Goal: Task Accomplishment & Management: Complete application form

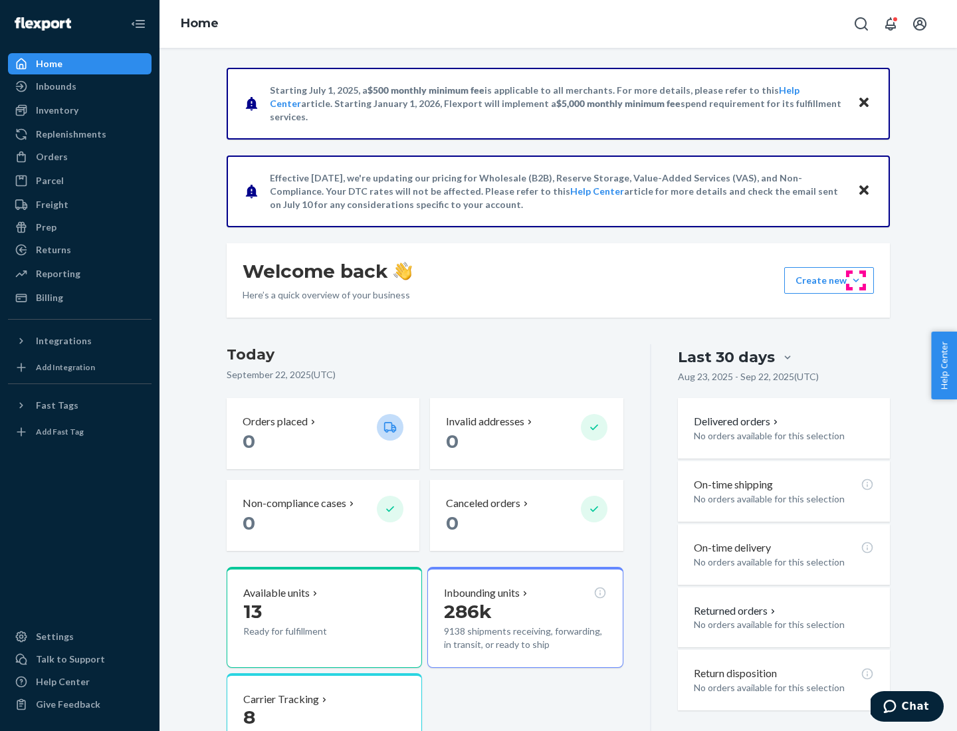
click at [856, 280] on button "Create new Create new inbound Create new order Create new product" at bounding box center [829, 280] width 90 height 27
click at [80, 86] on div "Inbounds" at bounding box center [79, 86] width 141 height 19
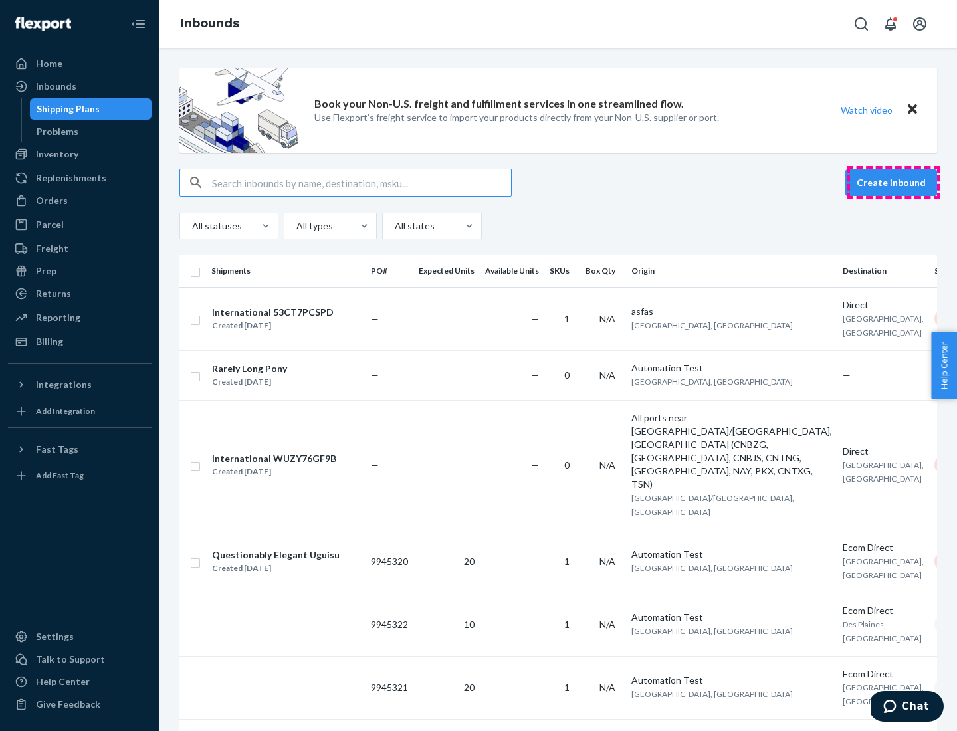
click at [893, 183] on button "Create inbound" at bounding box center [891, 182] width 92 height 27
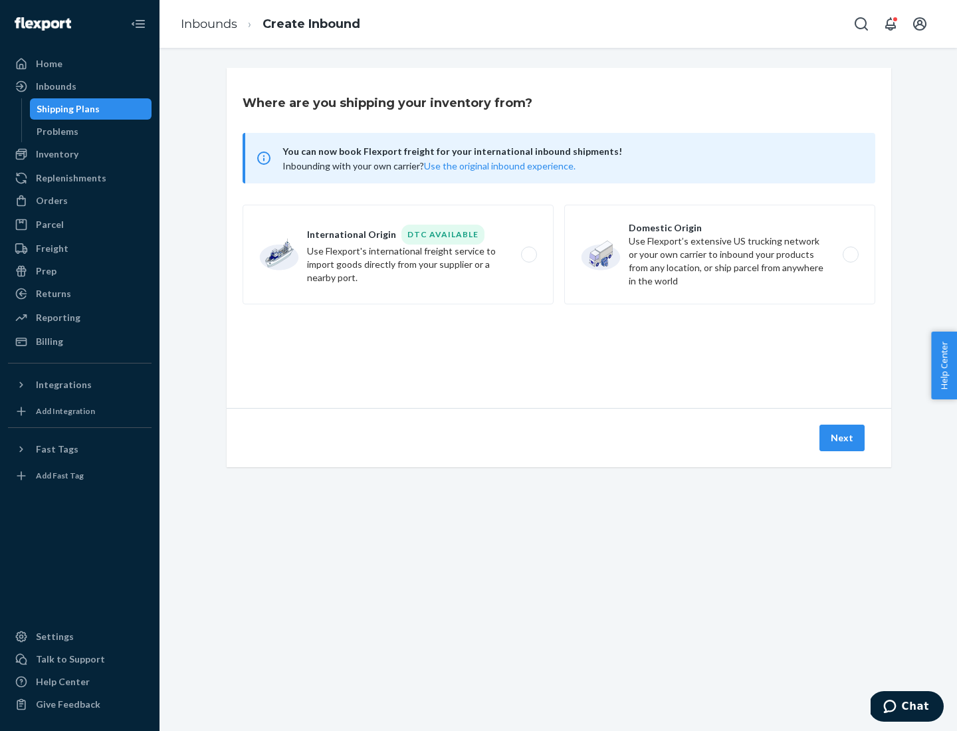
click at [719, 254] on label "Domestic Origin Use Flexport’s extensive US trucking network or your own carrie…" at bounding box center [719, 255] width 311 height 100
click at [850, 254] on input "Domestic Origin Use Flexport’s extensive US trucking network or your own carrie…" at bounding box center [854, 254] width 9 height 9
radio input "true"
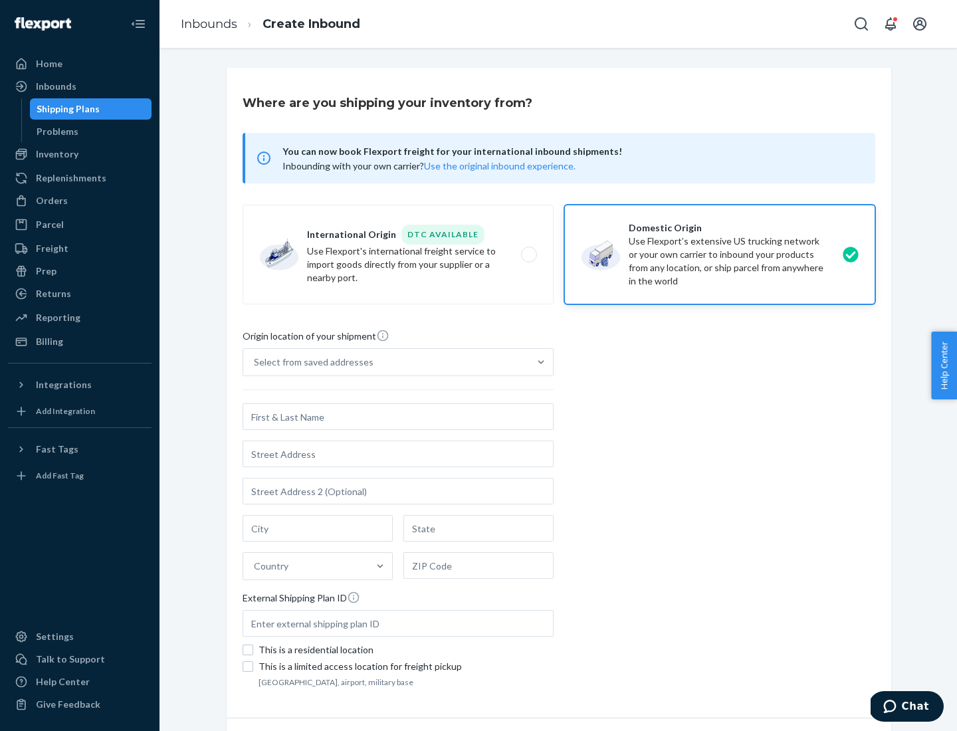
click at [310, 362] on div "Select from saved addresses" at bounding box center [314, 361] width 120 height 13
click at [255, 362] on input "Select from saved addresses" at bounding box center [254, 361] width 1 height 13
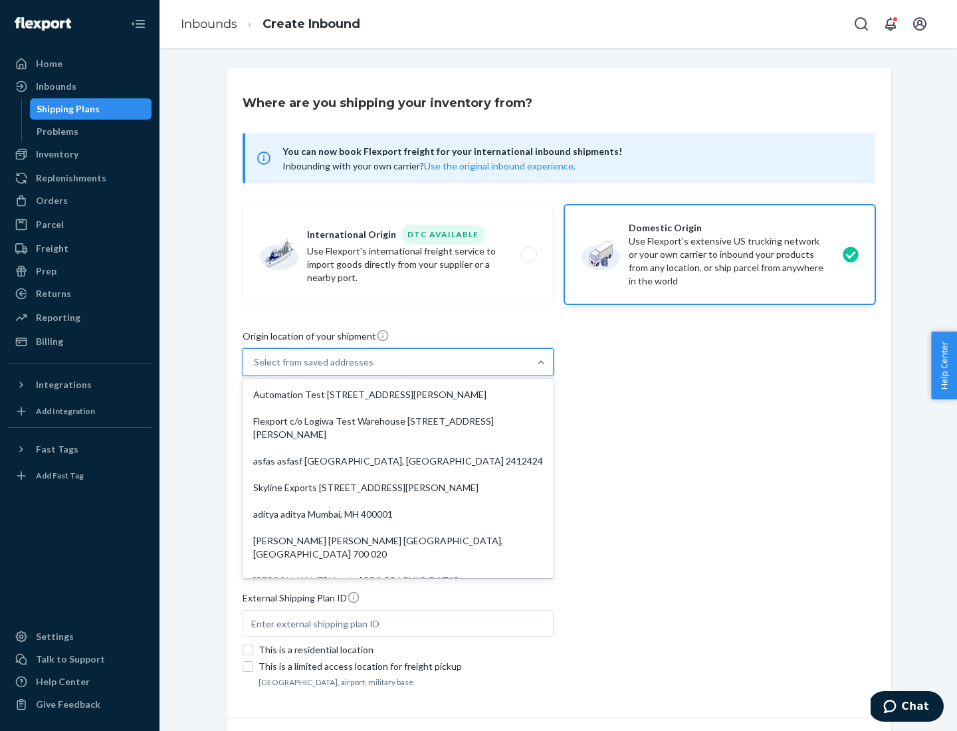
scroll to position [5, 0]
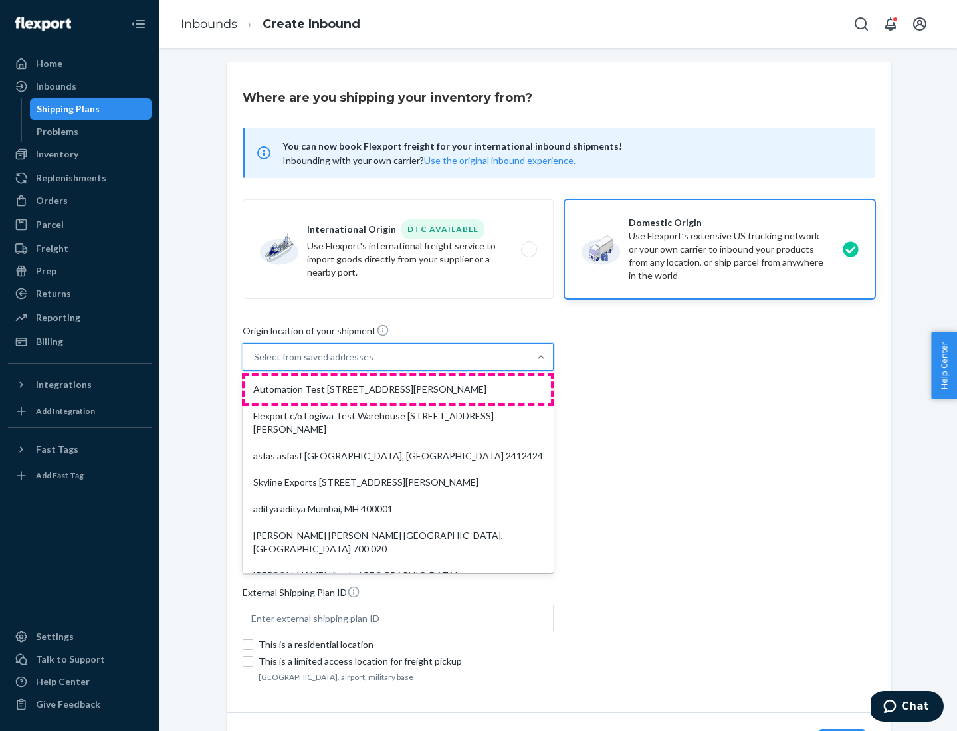
click at [398, 389] on div "Automation Test [STREET_ADDRESS][PERSON_NAME]" at bounding box center [398, 389] width 306 height 27
click at [255, 363] on input "option Automation Test [STREET_ADDRESS][PERSON_NAME]. 9 results available. Use …" at bounding box center [254, 356] width 1 height 13
type input "Automation Test"
type input "[STREET_ADDRESS][PERSON_NAME]"
type input "9th Floor"
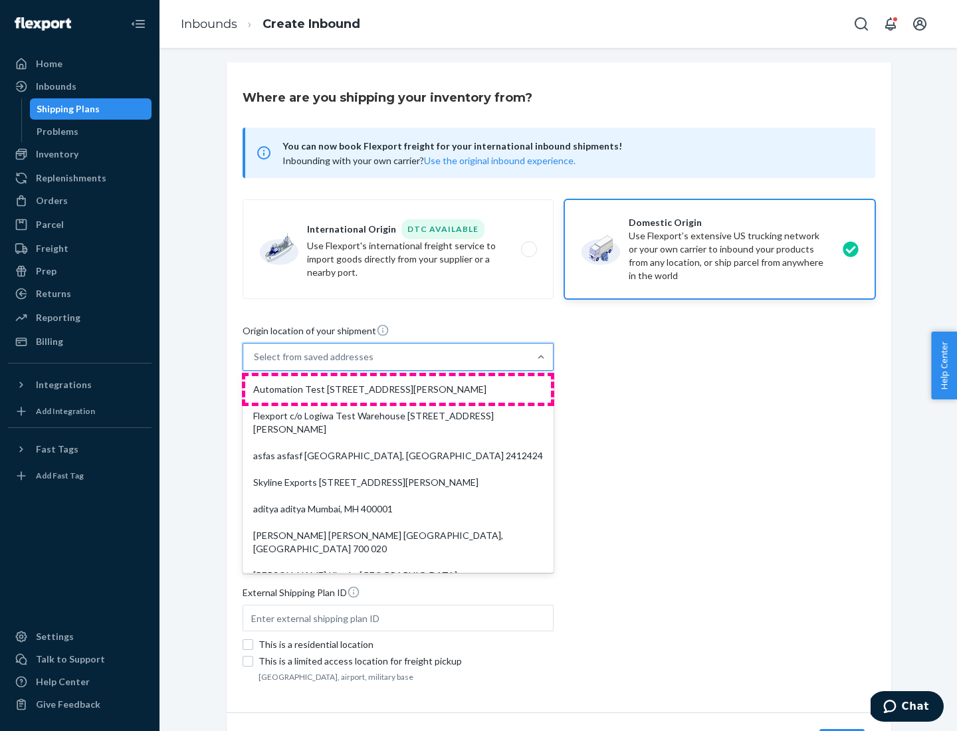
type input "[GEOGRAPHIC_DATA]"
type input "CA"
type input "94104"
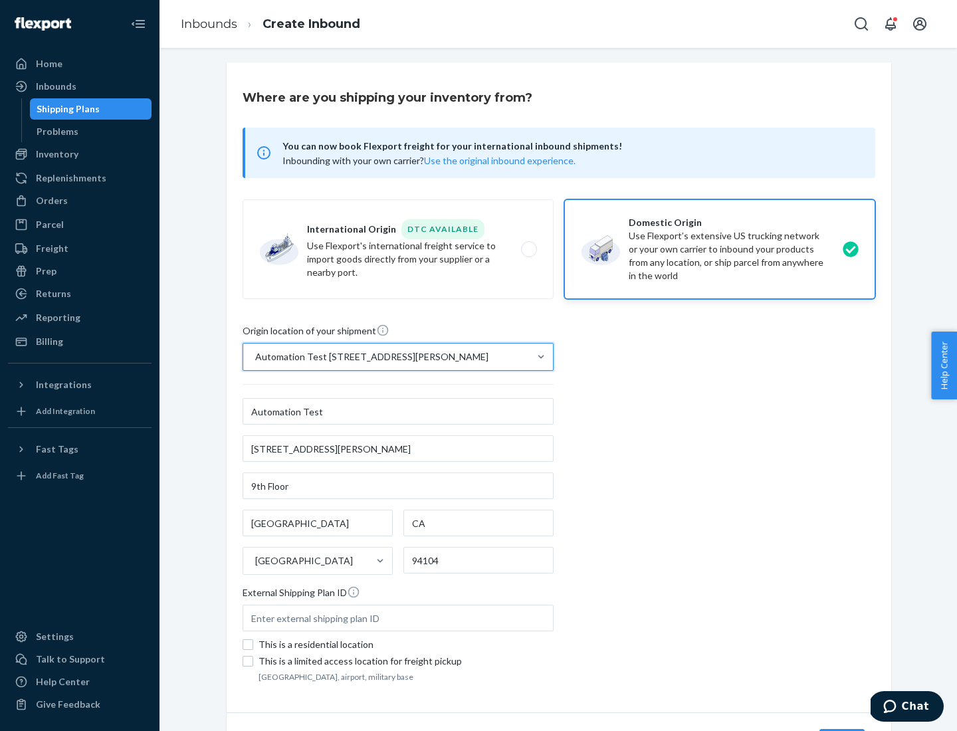
scroll to position [78, 0]
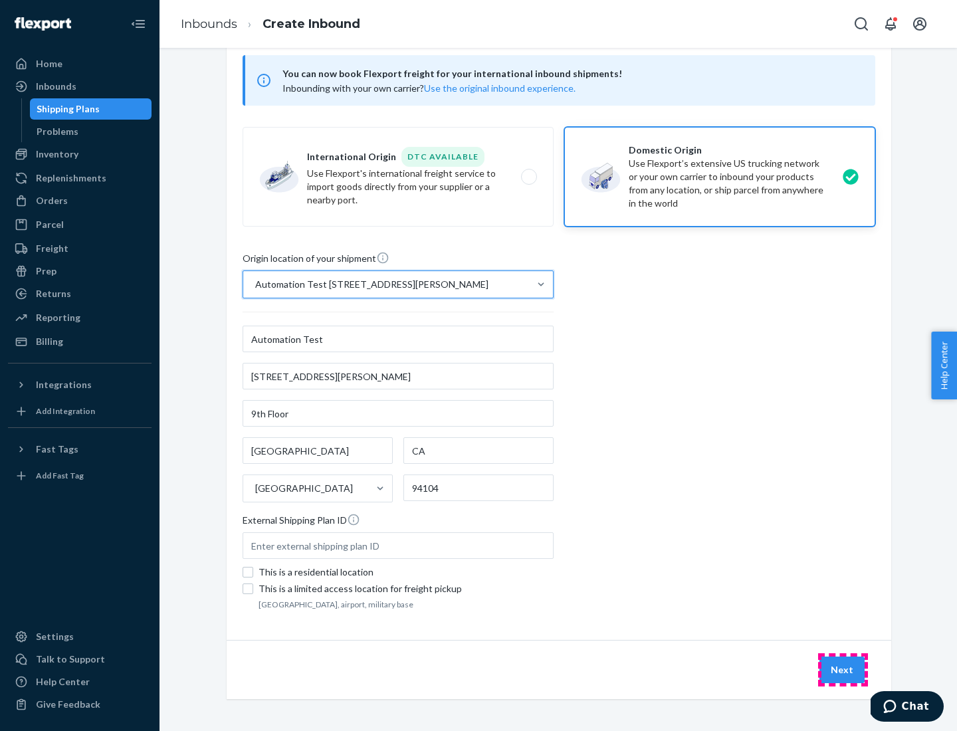
click at [842, 670] on button "Next" at bounding box center [841, 669] width 45 height 27
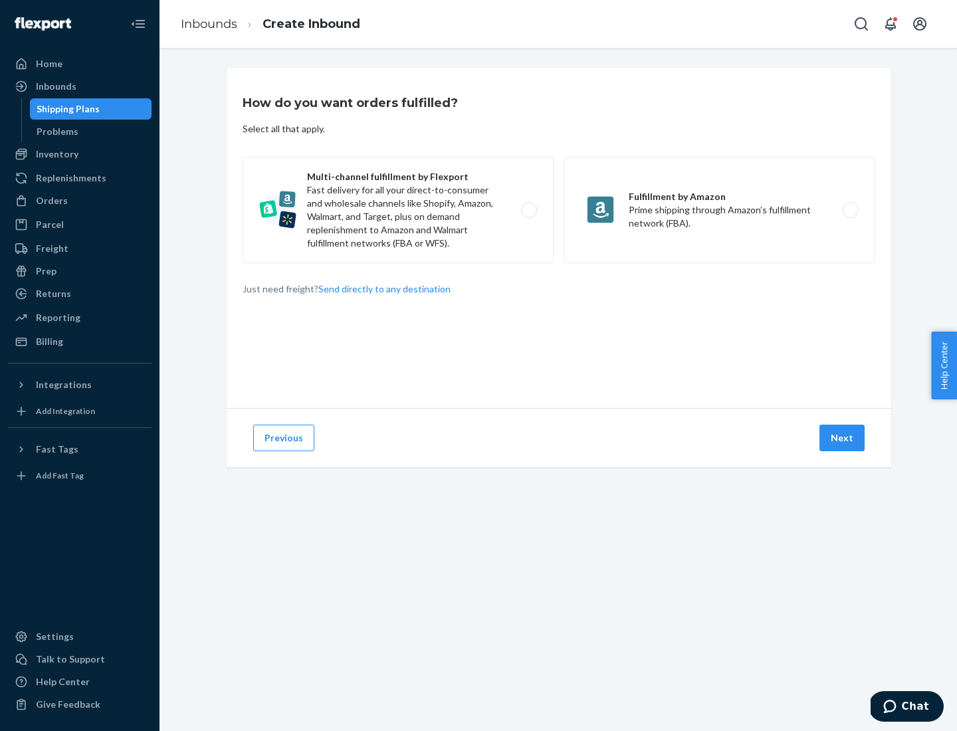
click at [398, 210] on label "Multi-channel fulfillment by Flexport Fast delivery for all your direct-to-cons…" at bounding box center [397, 210] width 311 height 106
click at [528, 210] on input "Multi-channel fulfillment by Flexport Fast delivery for all your direct-to-cons…" at bounding box center [532, 210] width 9 height 9
radio input "true"
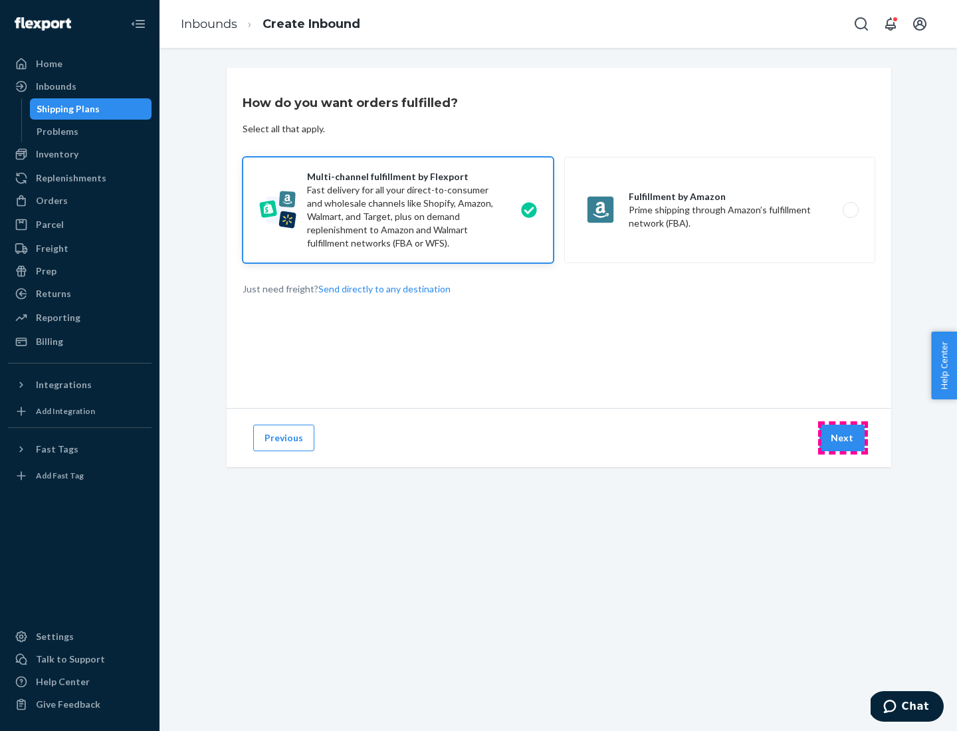
click at [842, 438] on button "Next" at bounding box center [841, 438] width 45 height 27
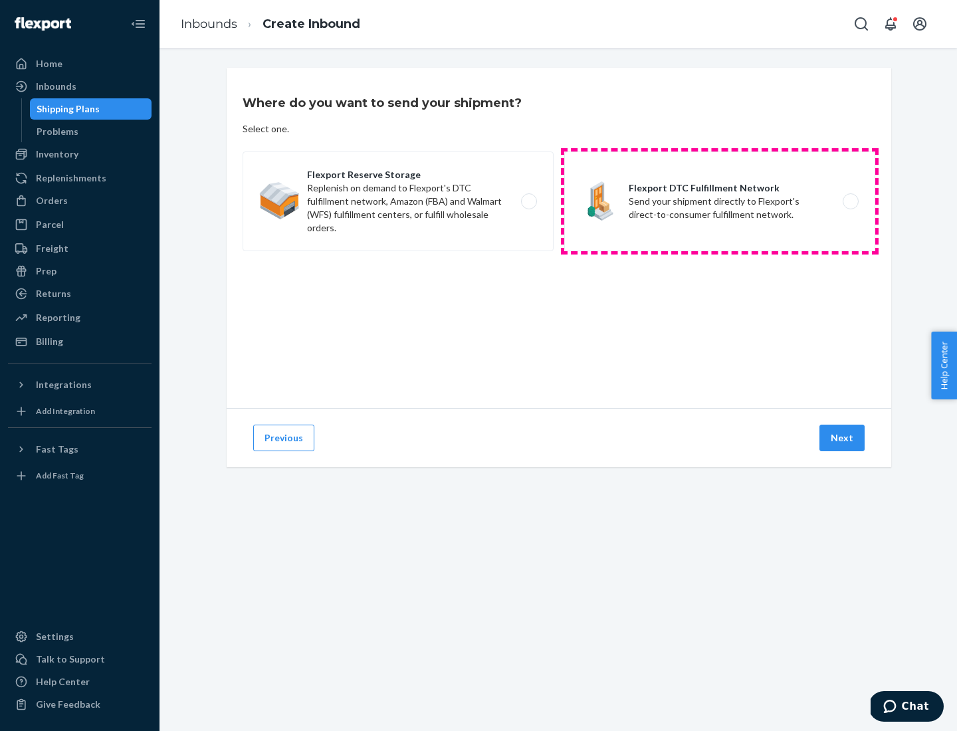
click at [719, 201] on label "Flexport DTC Fulfillment Network Send your shipment directly to Flexport's dire…" at bounding box center [719, 201] width 311 height 100
click at [850, 201] on input "Flexport DTC Fulfillment Network Send your shipment directly to Flexport's dire…" at bounding box center [854, 201] width 9 height 9
radio input "true"
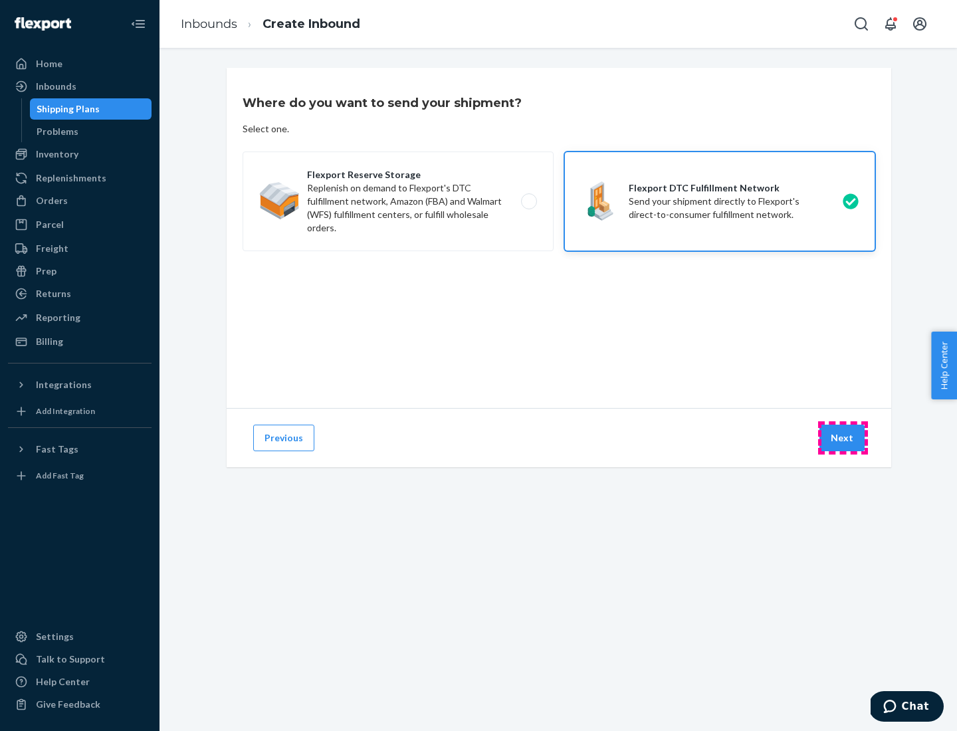
click at [842, 438] on button "Next" at bounding box center [841, 438] width 45 height 27
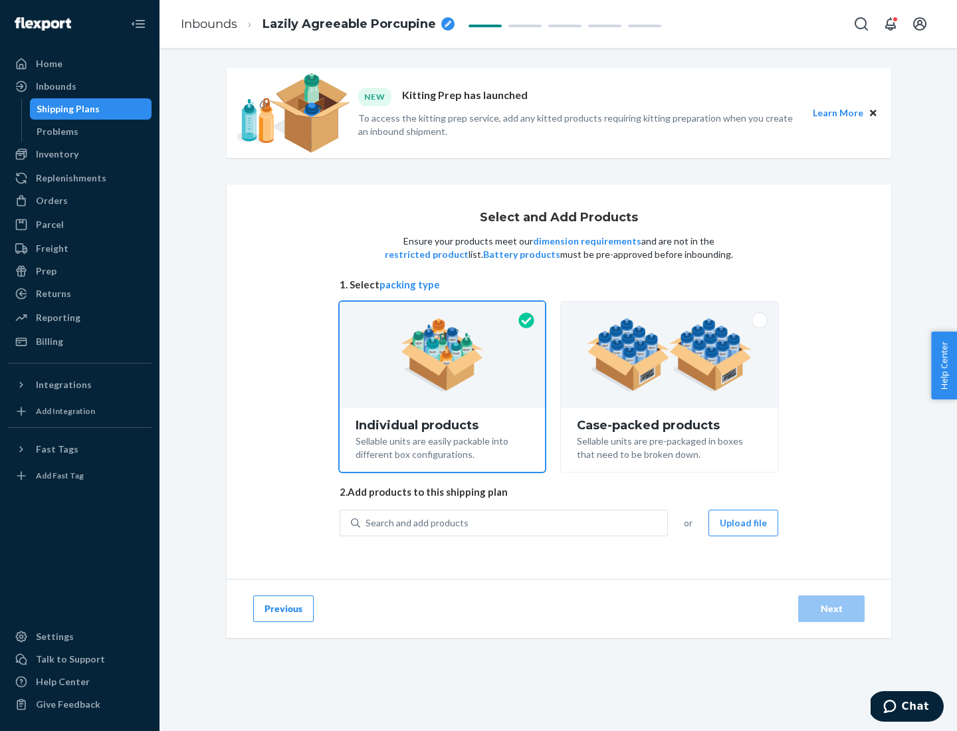
click at [670, 355] on img at bounding box center [669, 354] width 165 height 73
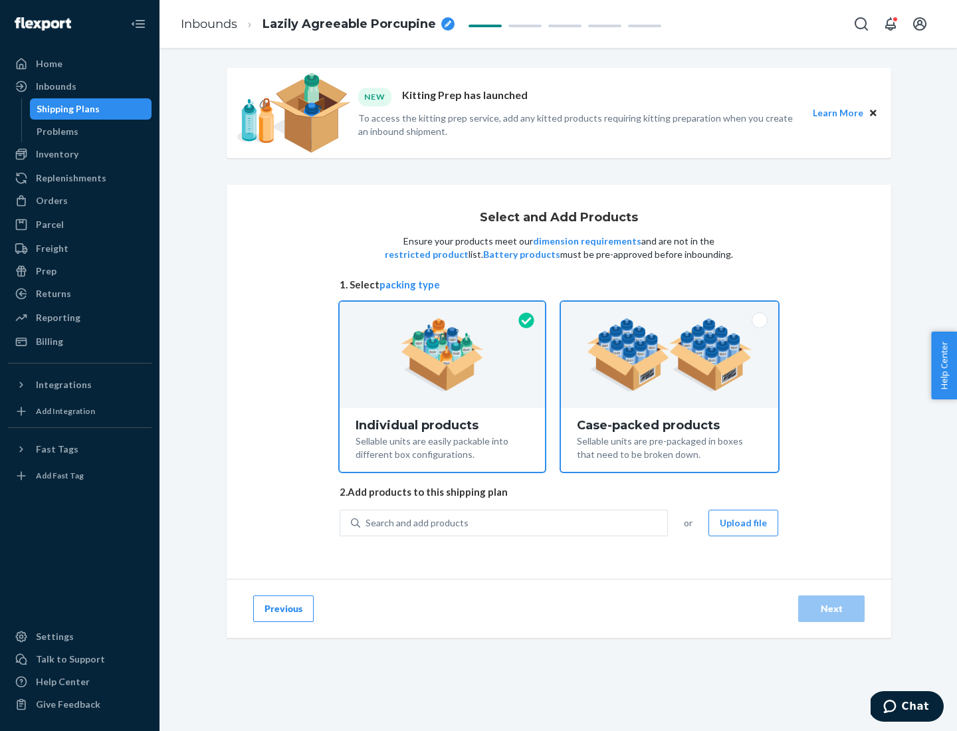
click at [670, 310] on input "Case-packed products Sellable units are pre-packaged in boxes that need to be b…" at bounding box center [669, 306] width 9 height 9
radio input "true"
radio input "false"
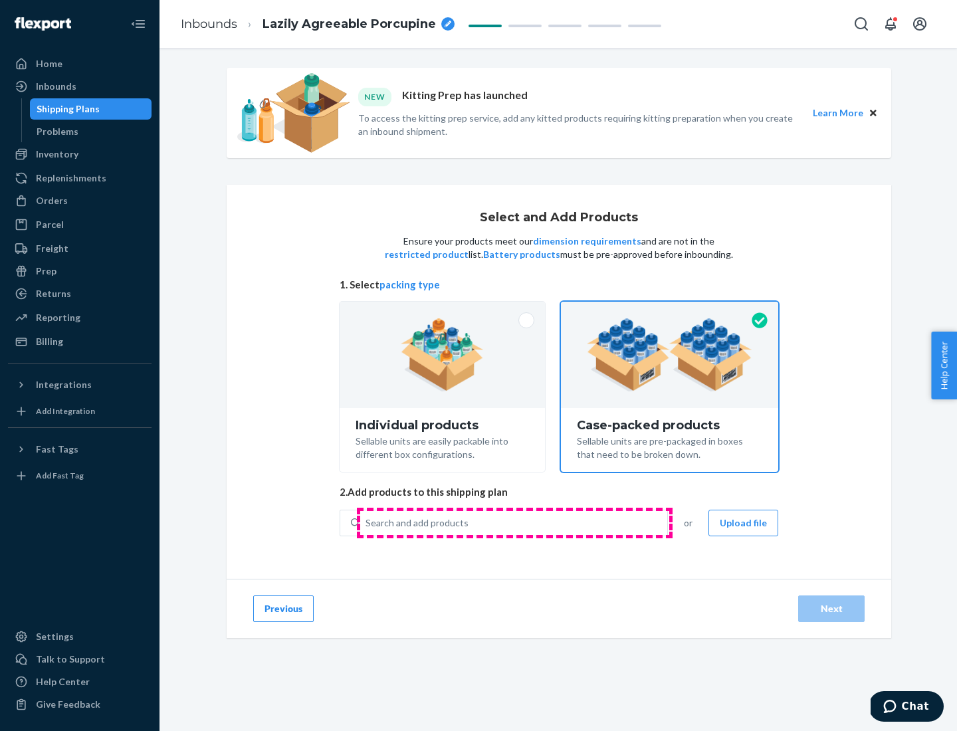
click at [514, 522] on div "Search and add products" at bounding box center [513, 523] width 307 height 24
click at [367, 522] on input "Search and add products" at bounding box center [365, 522] width 1 height 13
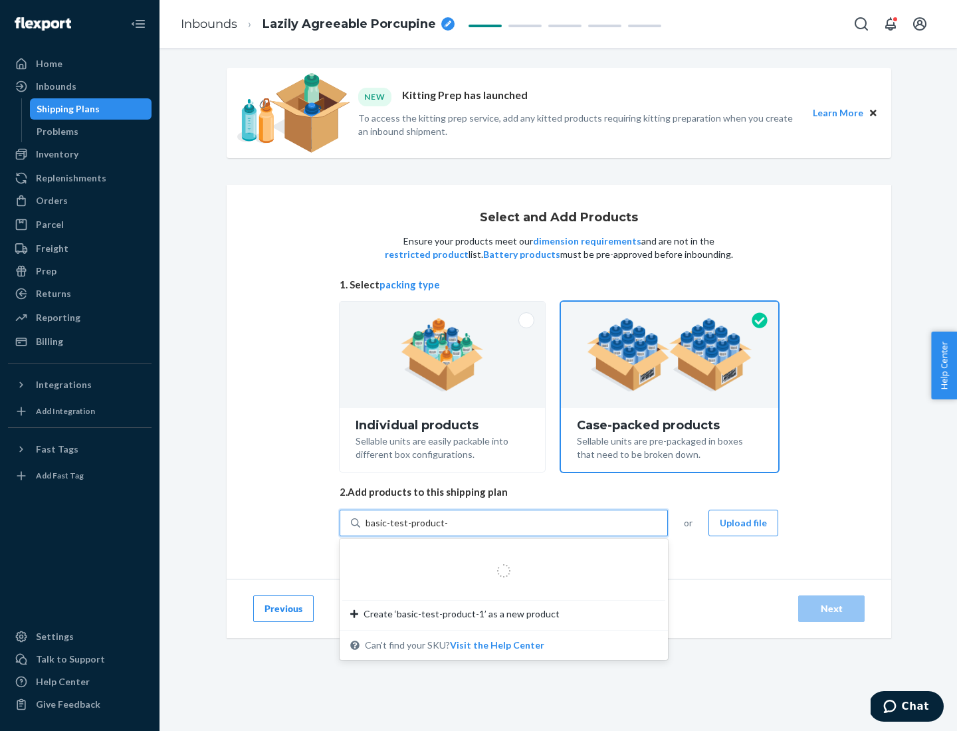
type input "basic-test-product-1"
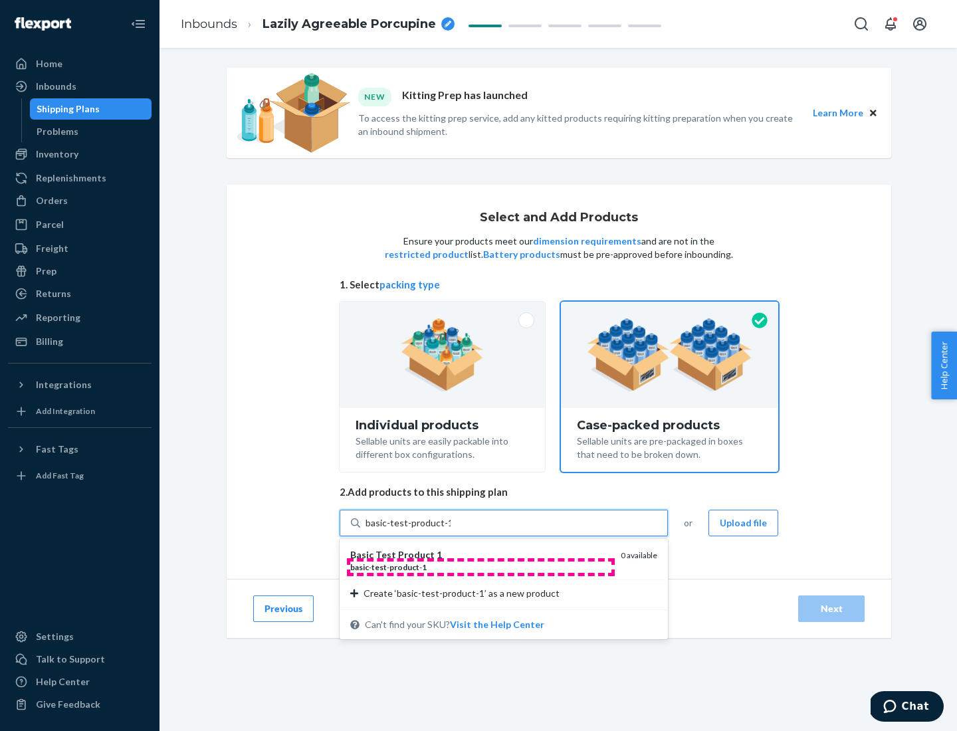
click at [480, 567] on div "basic - test - product - 1" at bounding box center [480, 566] width 260 height 11
click at [450, 529] on input "basic-test-product-1" at bounding box center [407, 522] width 85 height 13
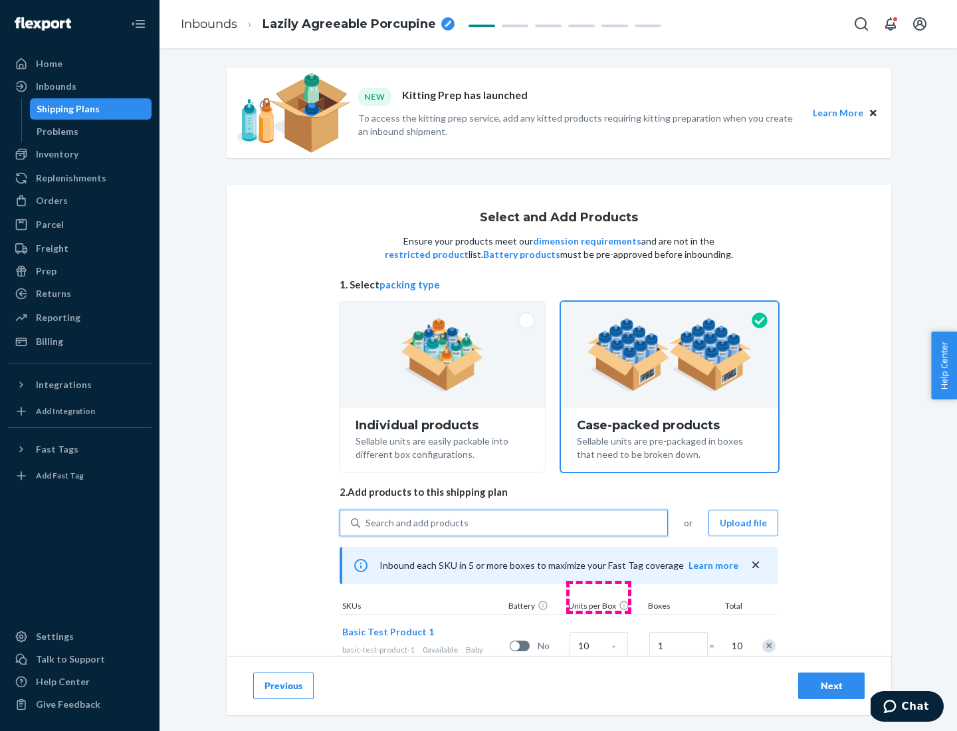
scroll to position [48, 0]
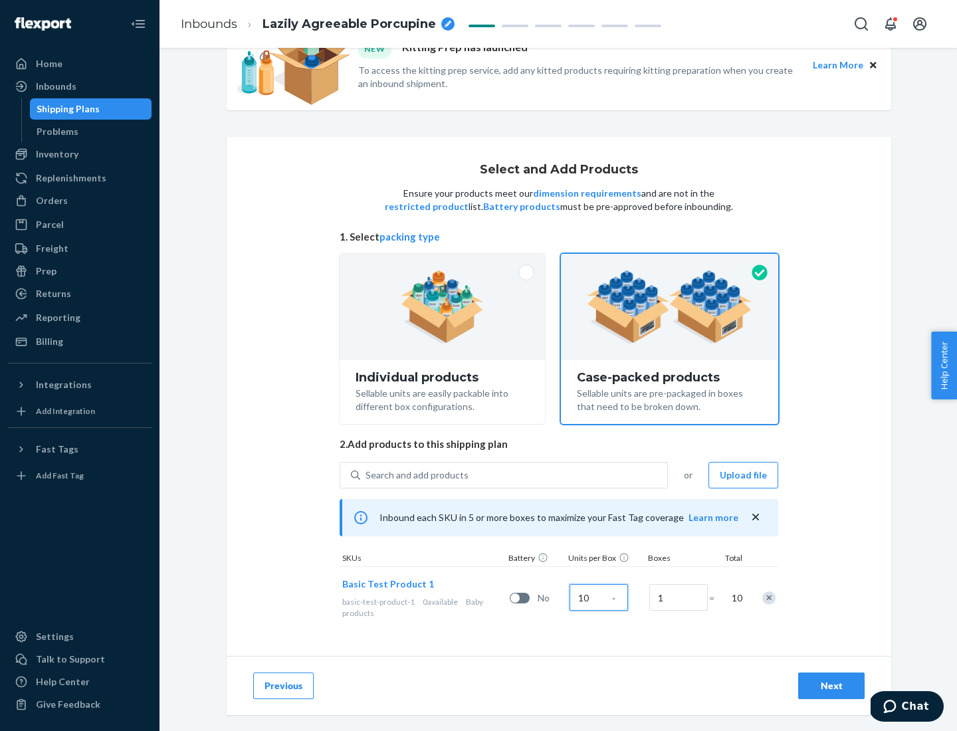
type input "10"
type input "7"
click at [831, 686] on div "Next" at bounding box center [831, 685] width 44 height 13
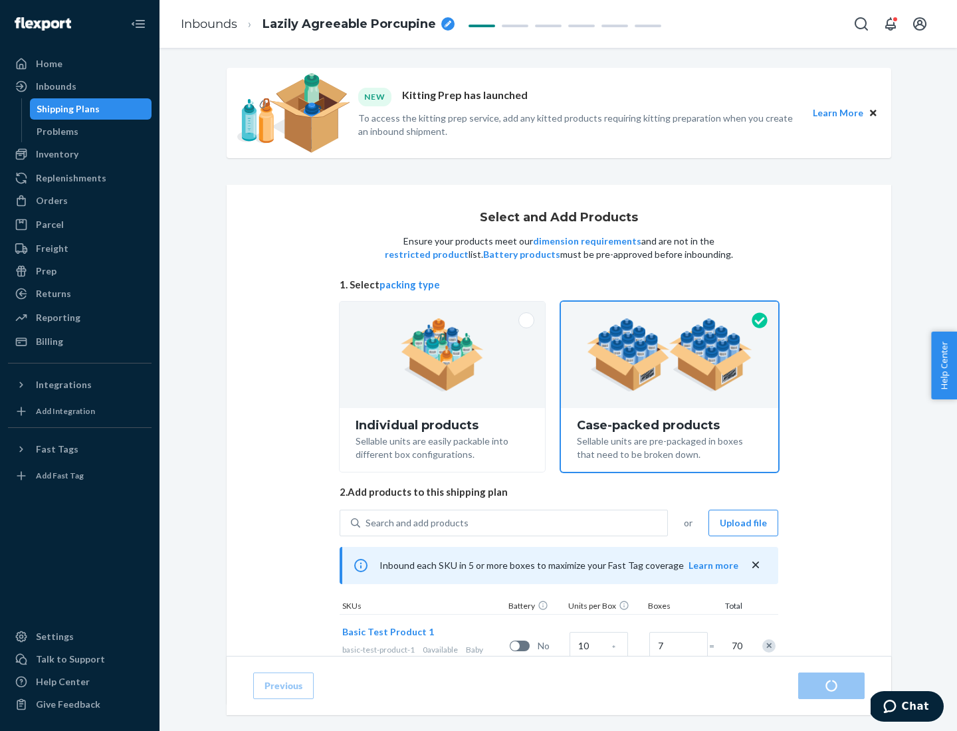
radio input "true"
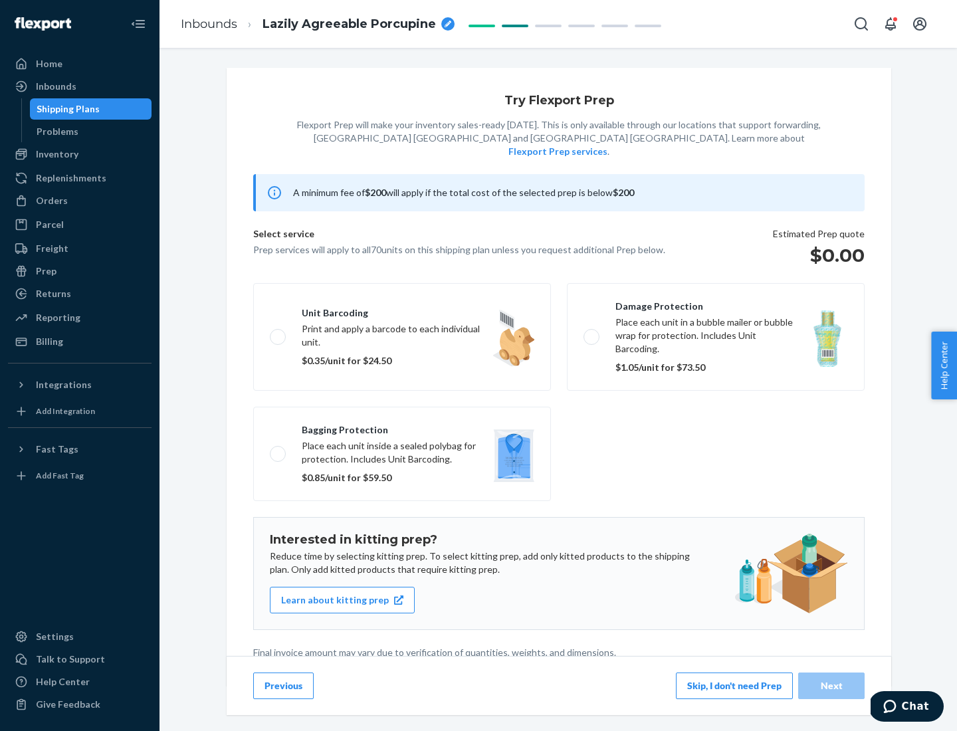
scroll to position [3, 0]
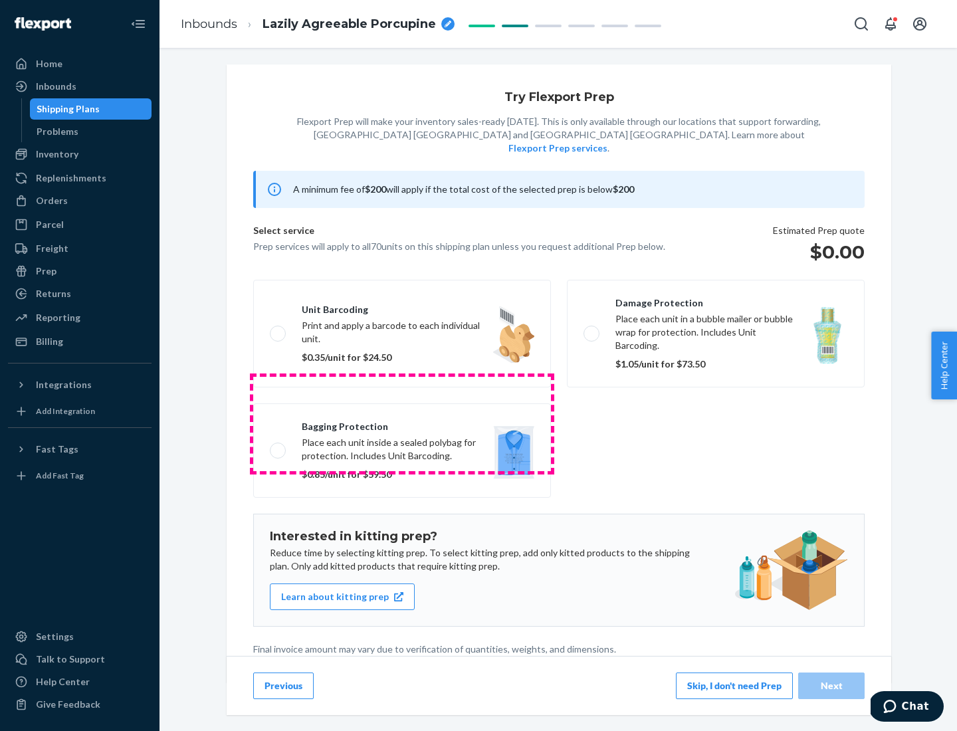
click at [402, 423] on label "Bagging protection Place each unit inside a sealed polybag for protection. Incl…" at bounding box center [402, 450] width 298 height 94
click at [278, 446] on input "Bagging protection Place each unit inside a sealed polybag for protection. Incl…" at bounding box center [274, 450] width 9 height 9
checkbox input "true"
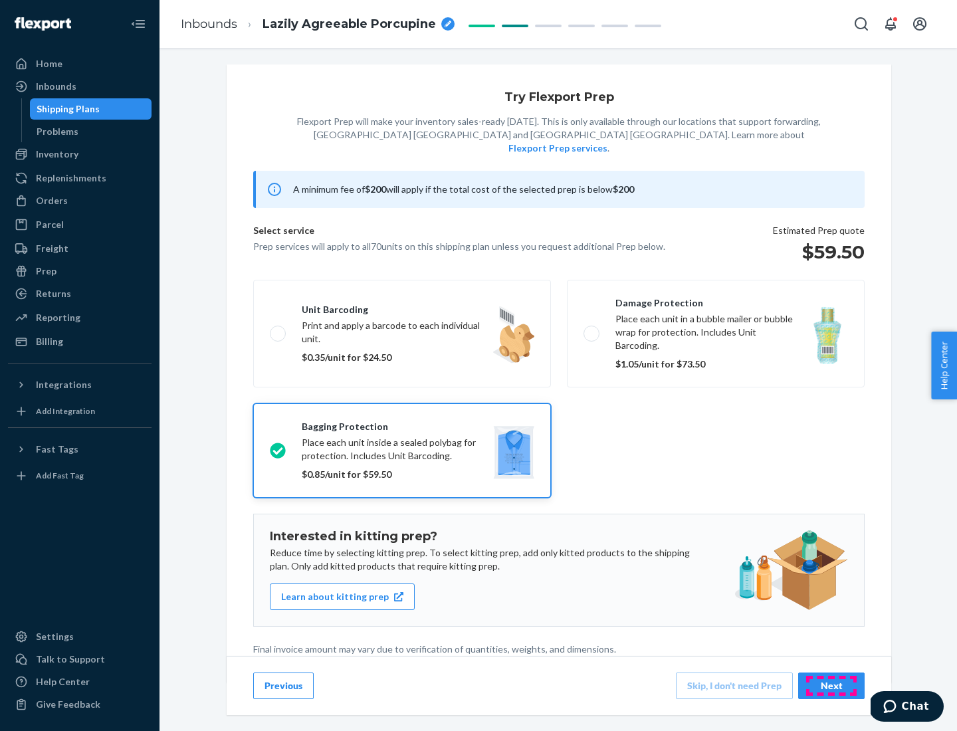
click at [831, 685] on div "Next" at bounding box center [831, 685] width 44 height 13
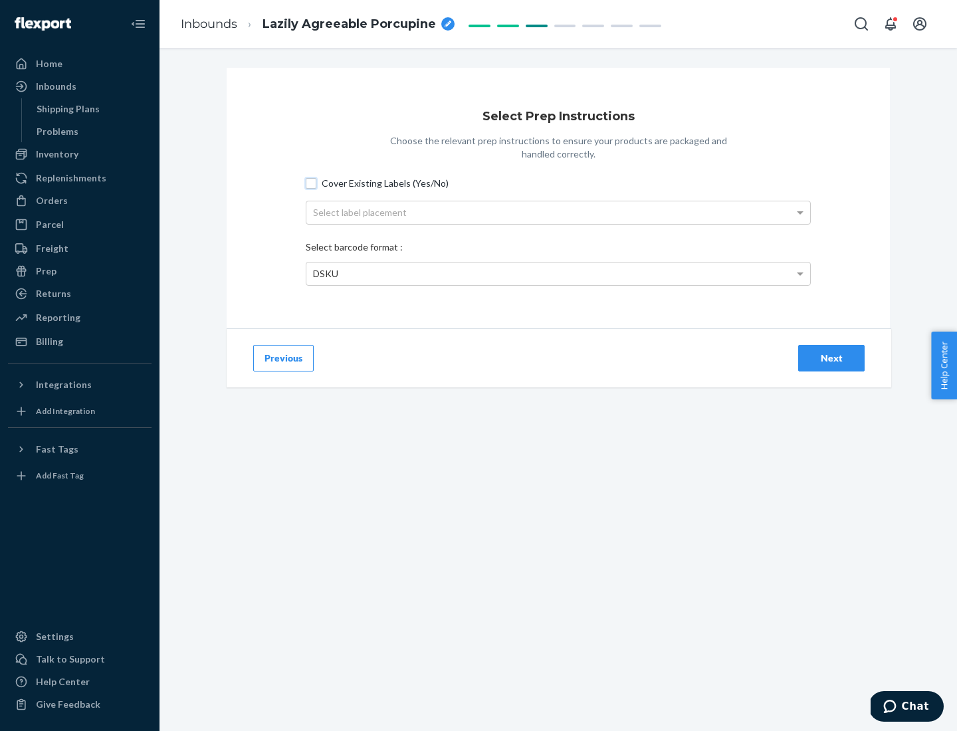
click at [311, 183] on input "Cover Existing Labels (Yes/No)" at bounding box center [311, 183] width 11 height 11
checkbox input "true"
click at [558, 212] on div "Select label placement" at bounding box center [558, 212] width 504 height 23
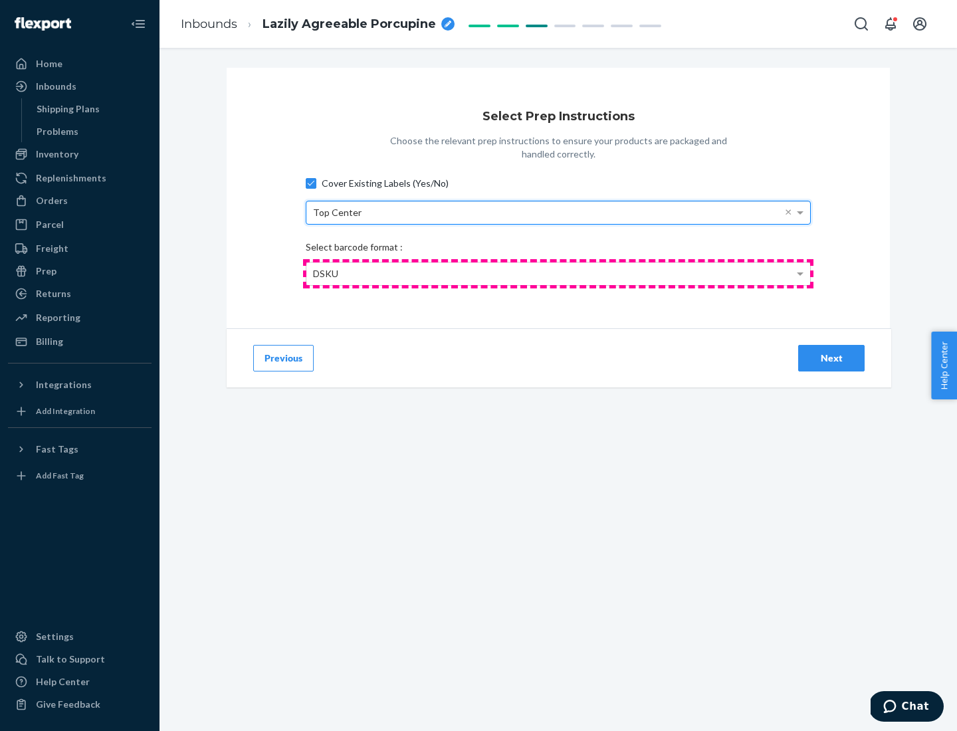
click at [558, 273] on div "DSKU" at bounding box center [558, 273] width 504 height 23
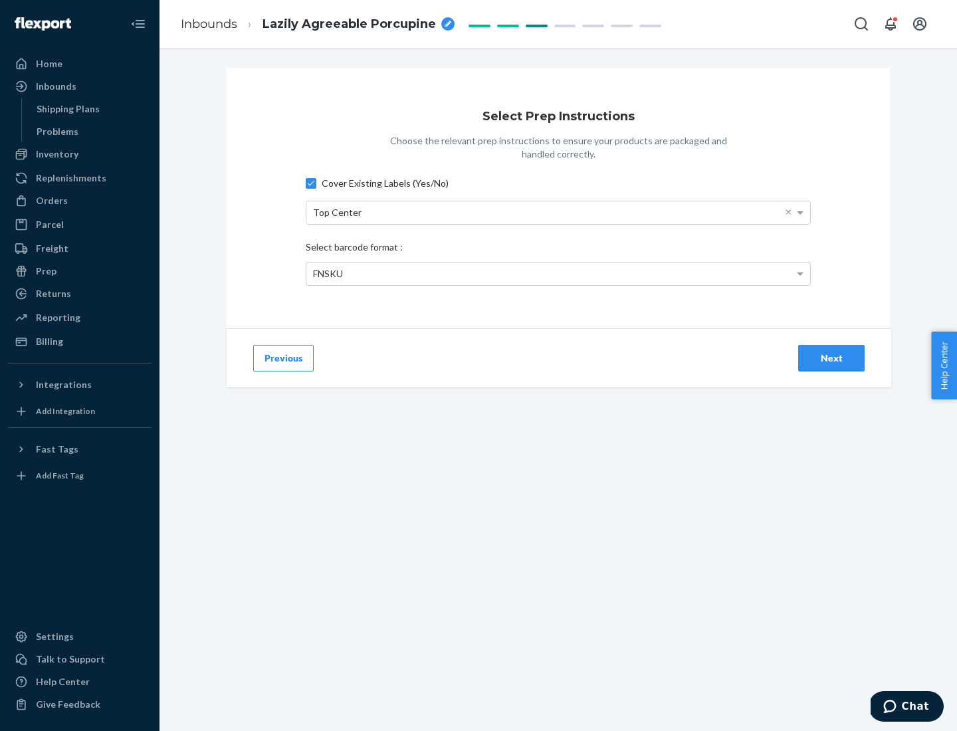
click at [831, 357] on div "Next" at bounding box center [831, 357] width 44 height 13
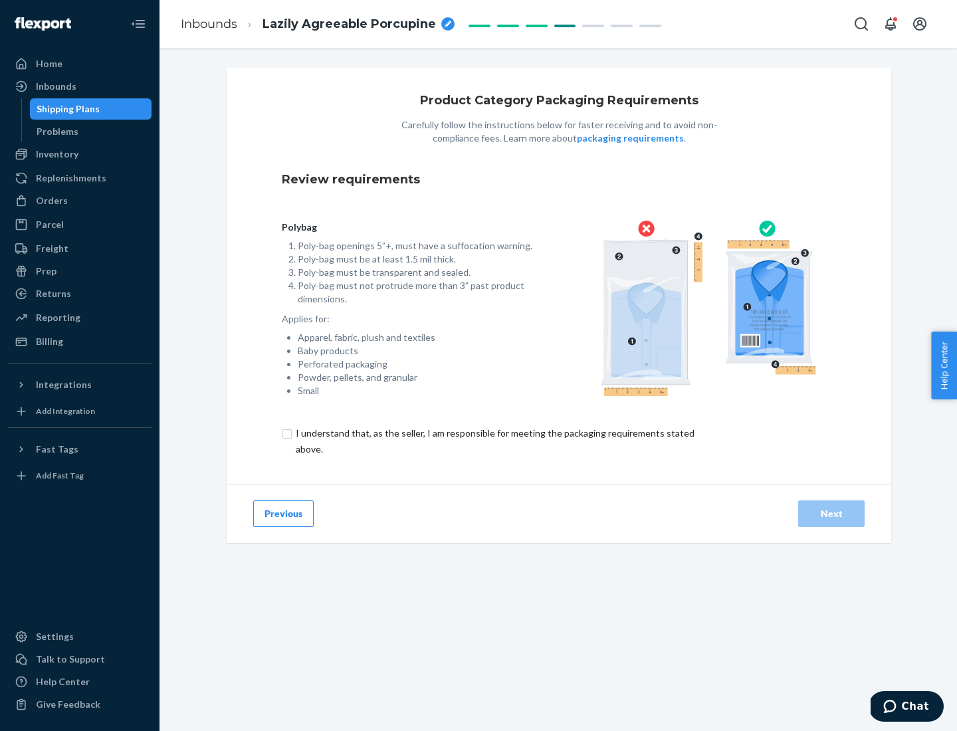
click at [494, 440] on input "checkbox" at bounding box center [503, 441] width 442 height 32
checkbox input "true"
click at [831, 513] on div "Next" at bounding box center [831, 513] width 44 height 13
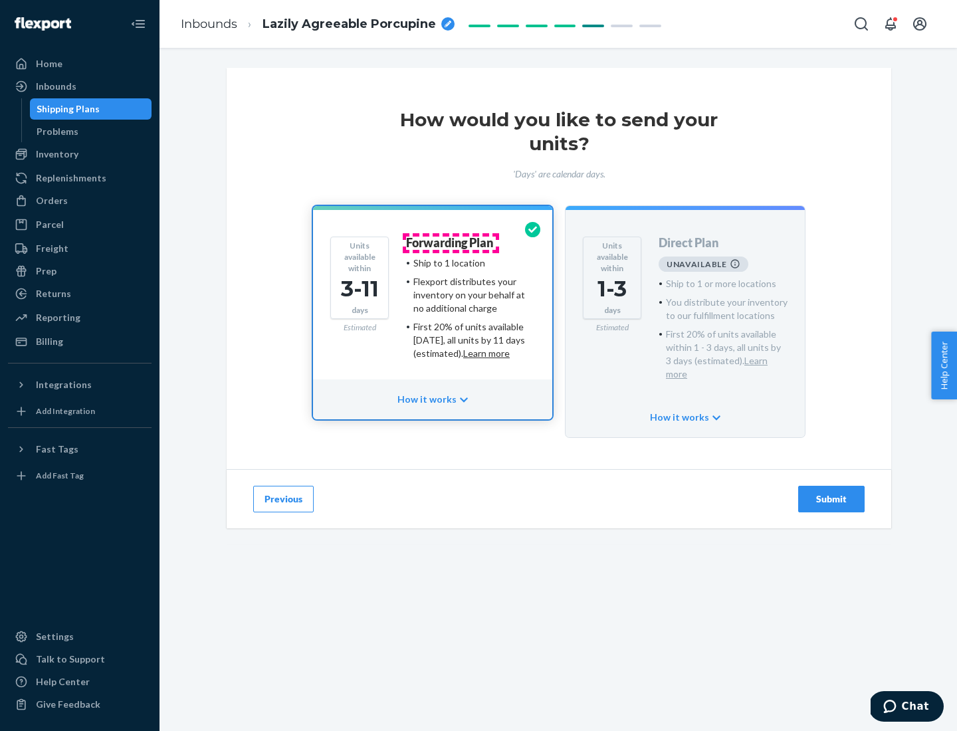
click at [450, 242] on h4 "Forwarding Plan" at bounding box center [449, 243] width 87 height 13
click at [831, 492] on div "Submit" at bounding box center [831, 498] width 44 height 13
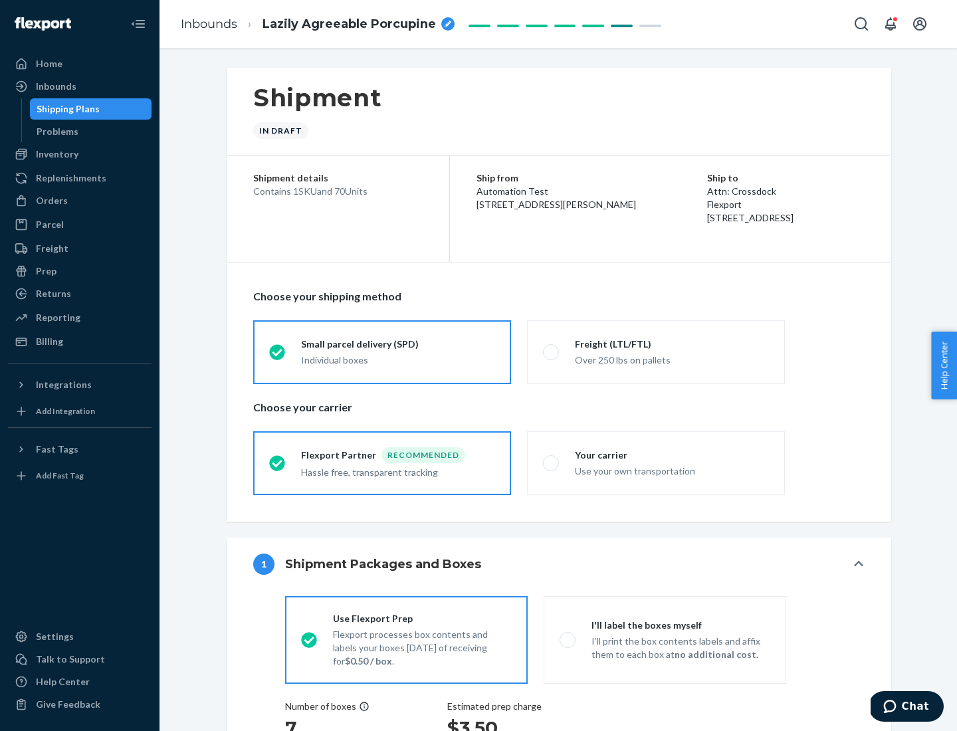
radio input "true"
radio input "false"
radio input "true"
radio input "false"
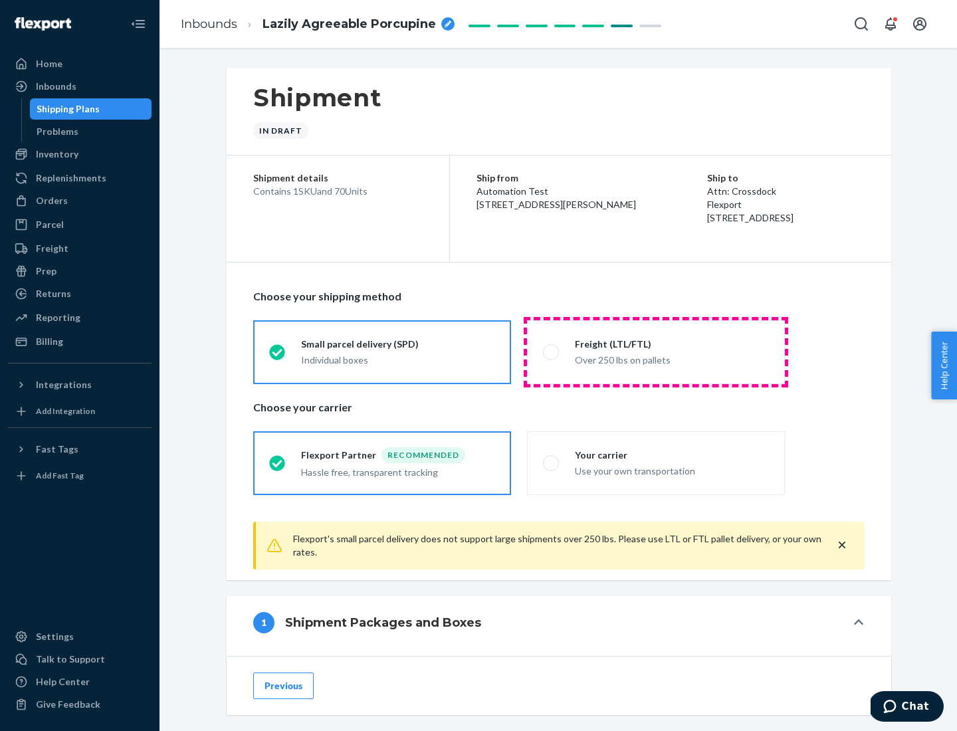
click at [656, 351] on div "Over 250 lbs on pallets" at bounding box center [672, 359] width 194 height 16
click at [551, 351] on input "Freight (LTL/FTL) Over 250 lbs on pallets" at bounding box center [547, 351] width 9 height 9
radio input "true"
radio input "false"
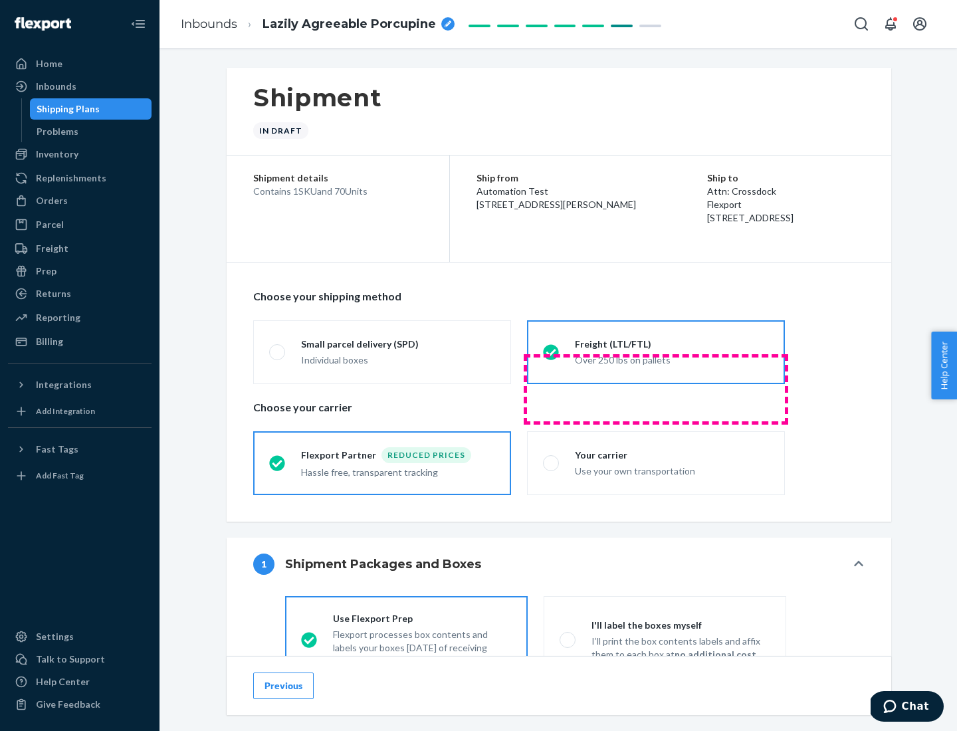
scroll to position [74, 0]
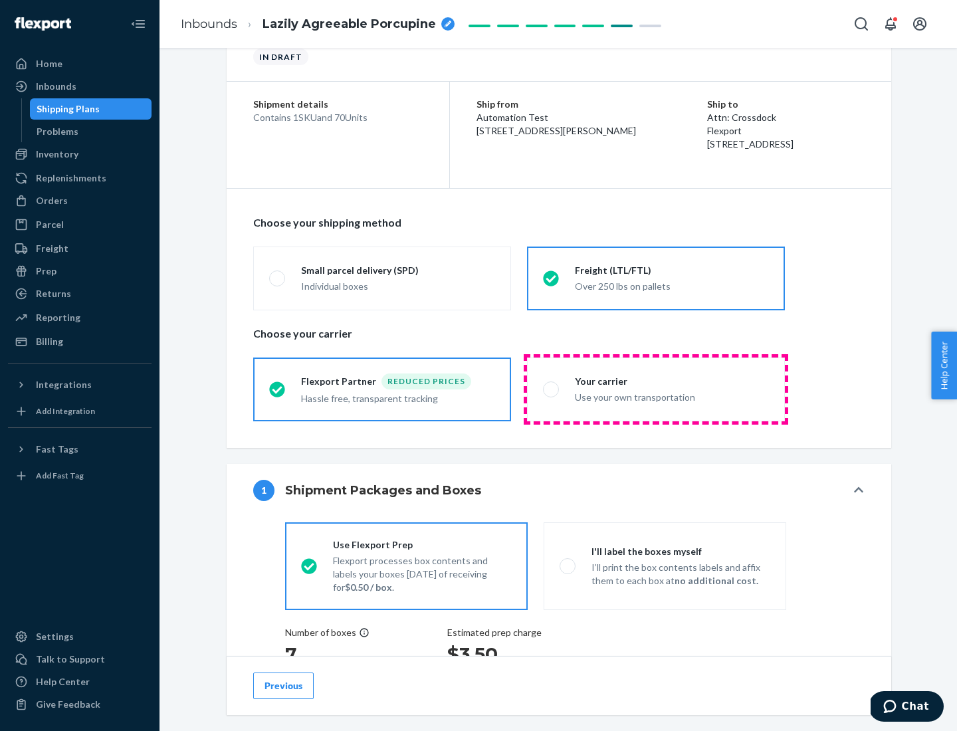
click at [656, 389] on div "Use your own transportation" at bounding box center [672, 396] width 194 height 16
click at [551, 389] on input "Your carrier Use your own transportation" at bounding box center [547, 389] width 9 height 9
radio input "true"
radio input "false"
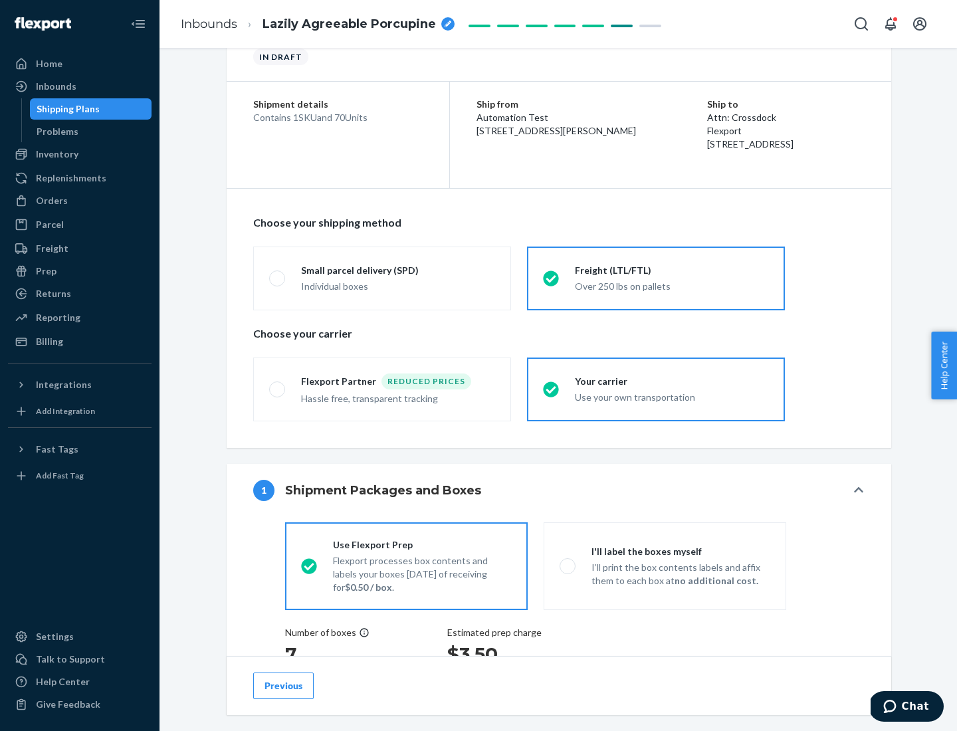
scroll to position [250, 0]
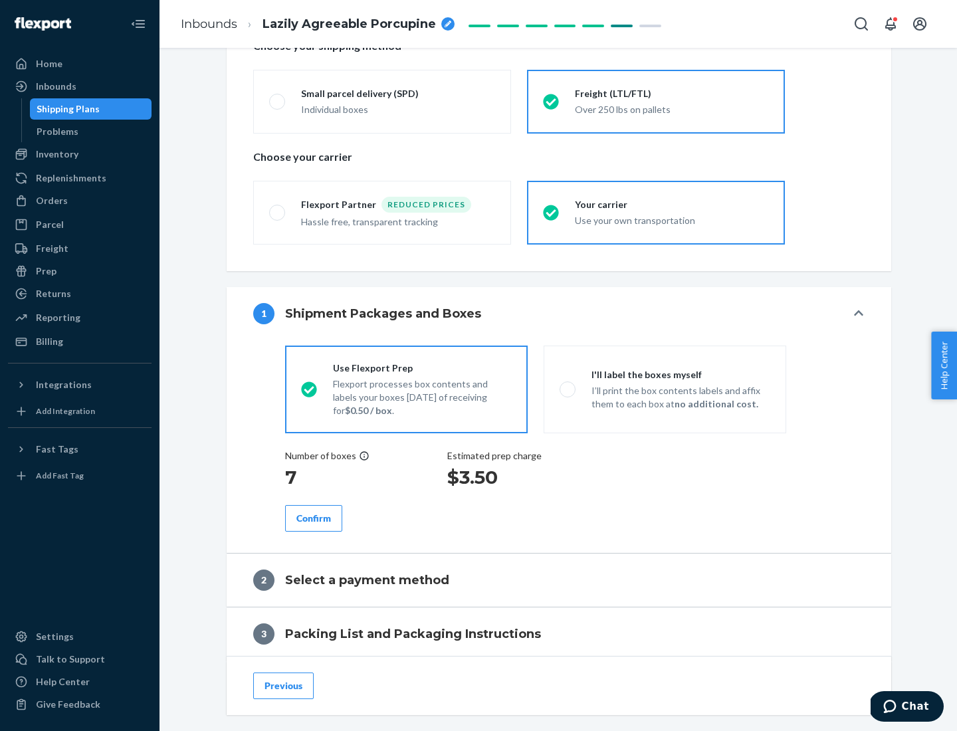
click at [664, 389] on p "I’ll print the box contents labels and affix them to each box at no additional …" at bounding box center [680, 397] width 179 height 27
click at [568, 389] on input "I'll label the boxes myself I’ll print the box contents labels and affix them t…" at bounding box center [563, 389] width 9 height 9
radio input "true"
radio input "false"
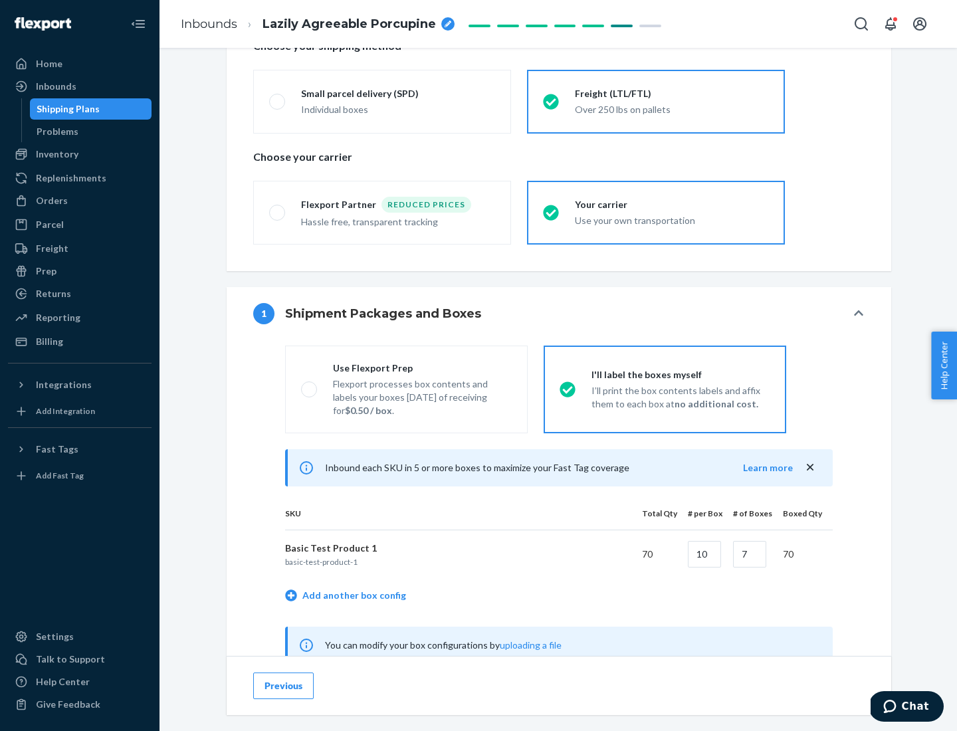
scroll to position [415, 0]
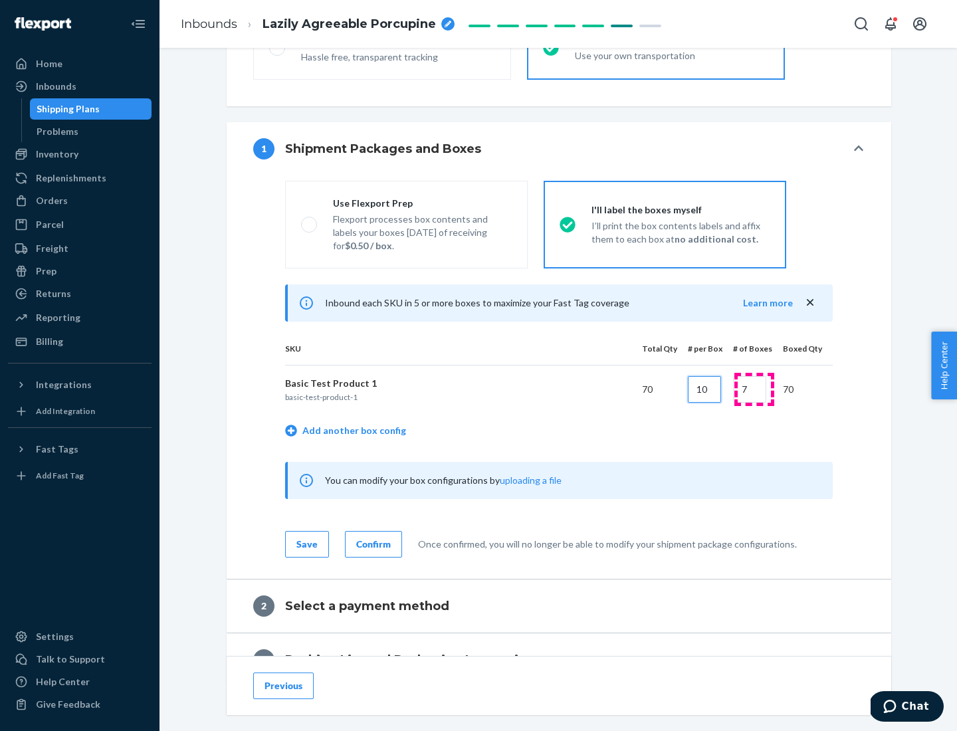
type input "10"
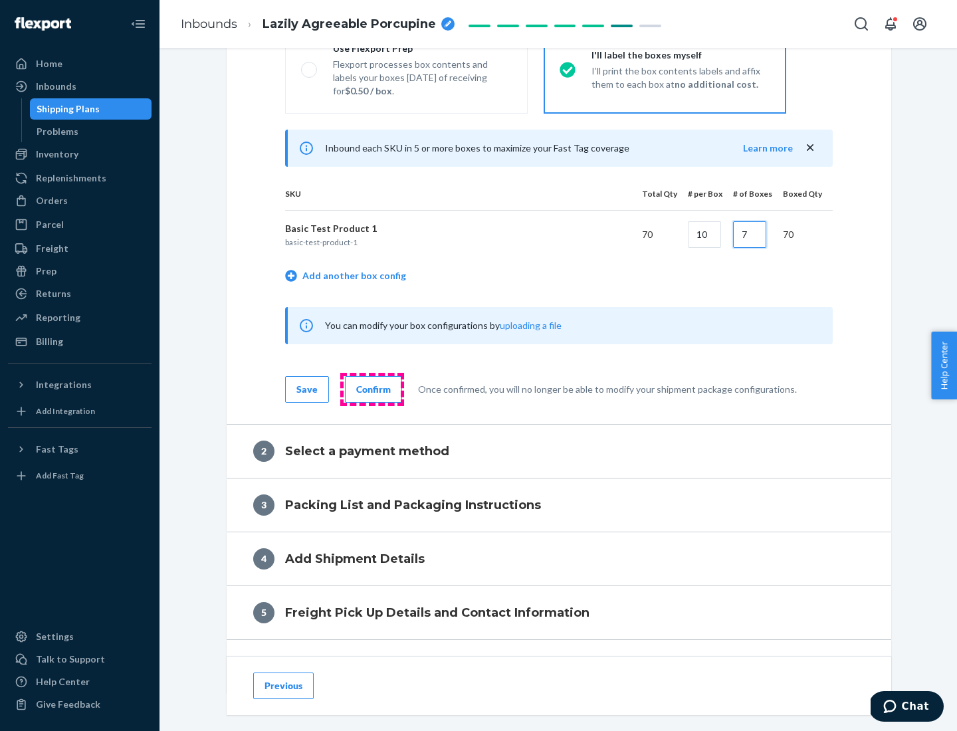
type input "7"
click at [371, 389] on div "Confirm" at bounding box center [373, 389] width 35 height 13
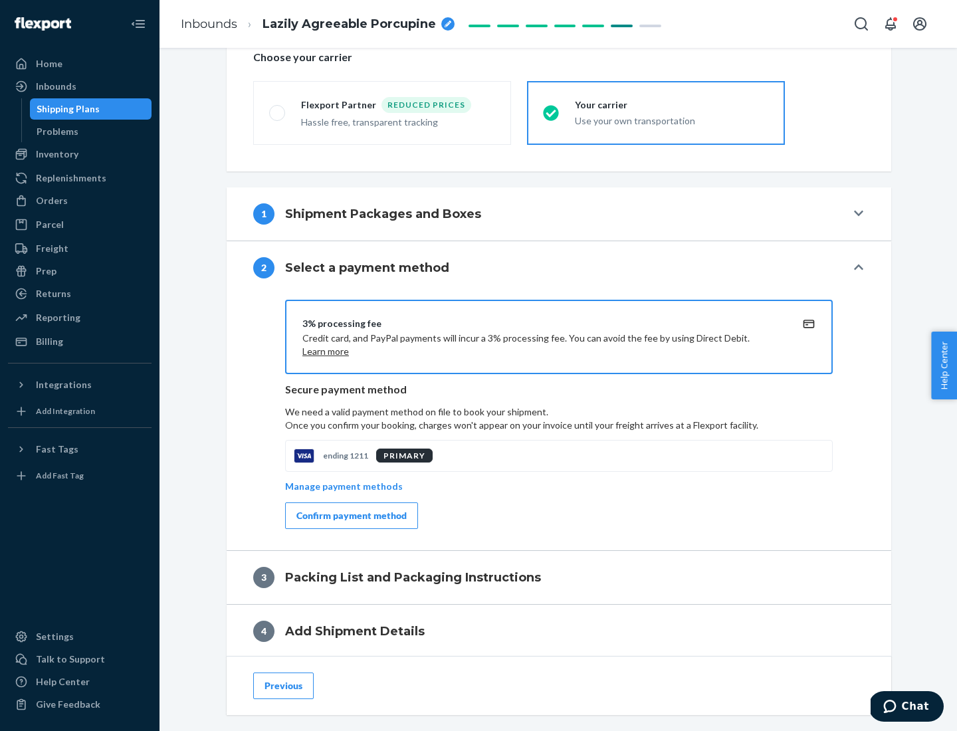
scroll to position [476, 0]
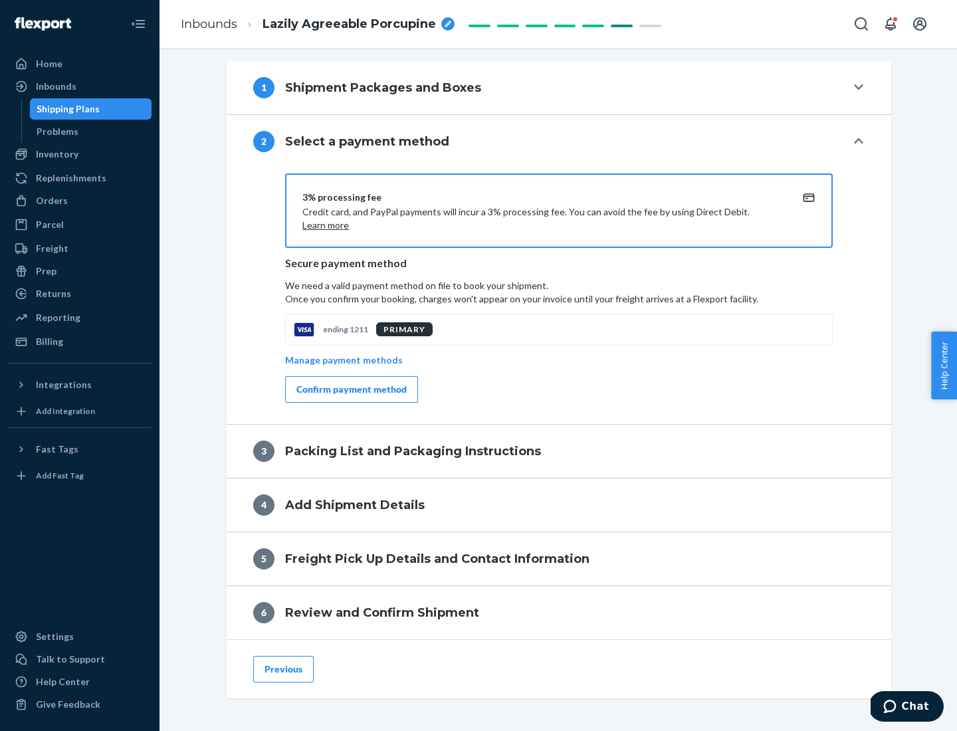
click at [350, 389] on div "Confirm payment method" at bounding box center [351, 389] width 110 height 13
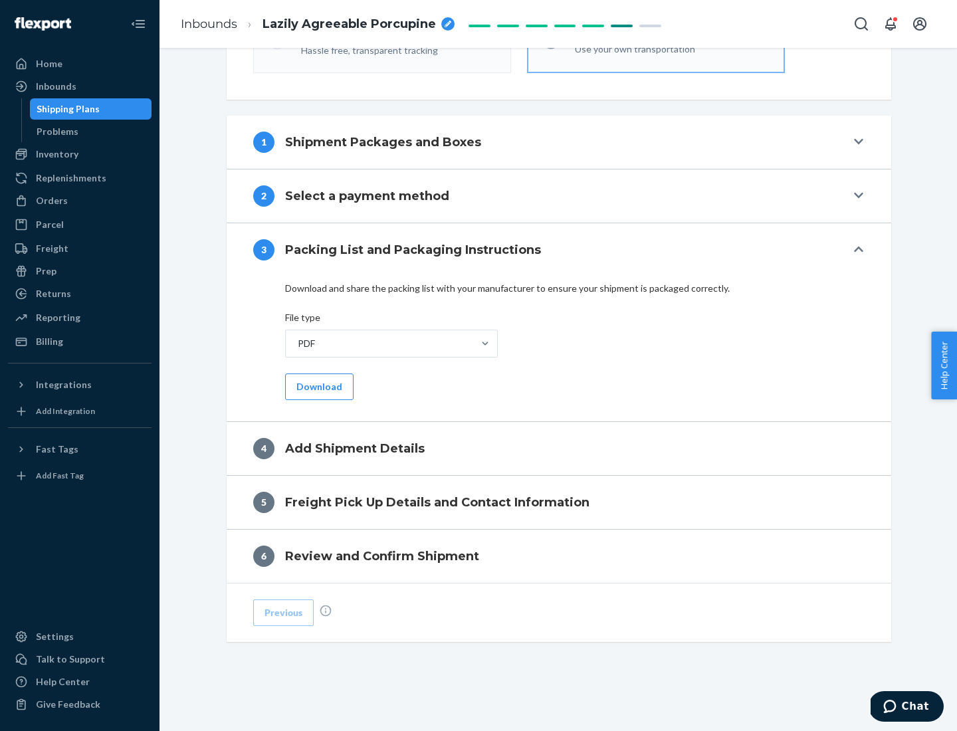
scroll to position [419, 0]
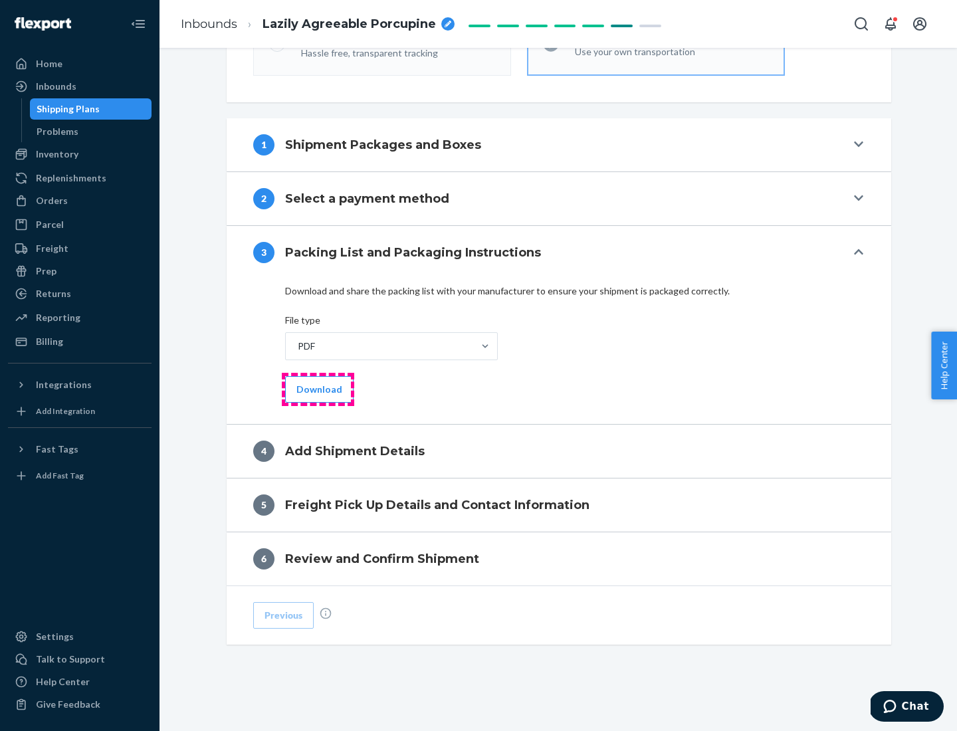
click at [318, 389] on button "Download" at bounding box center [319, 389] width 68 height 27
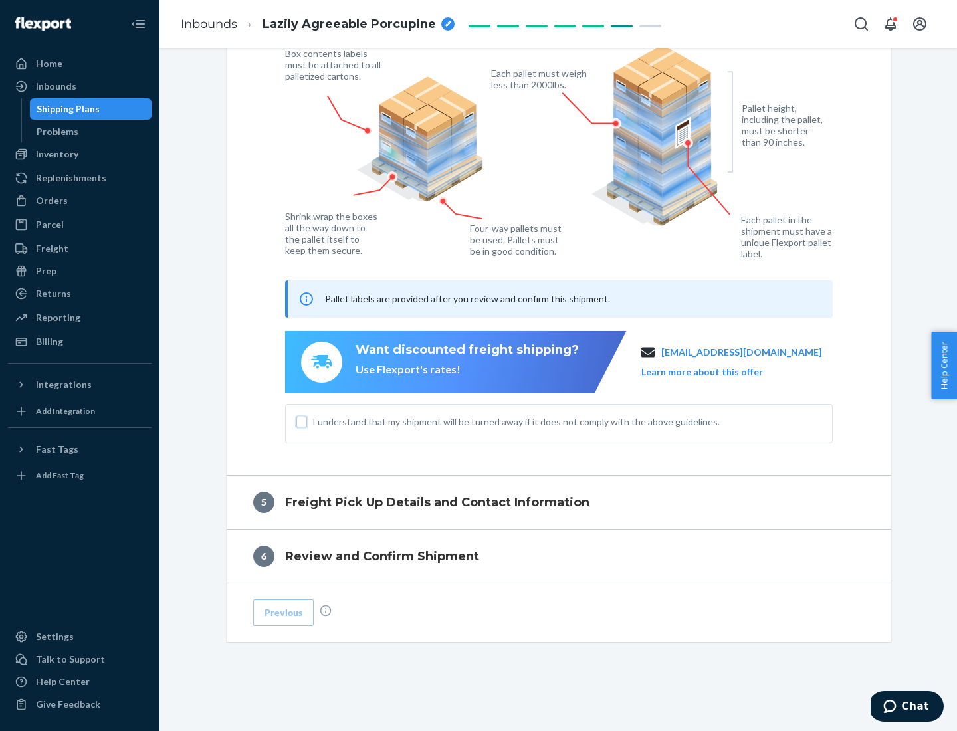
click at [302, 421] on input "I understand that my shipment will be turned away if it does not comply with th…" at bounding box center [301, 422] width 11 height 11
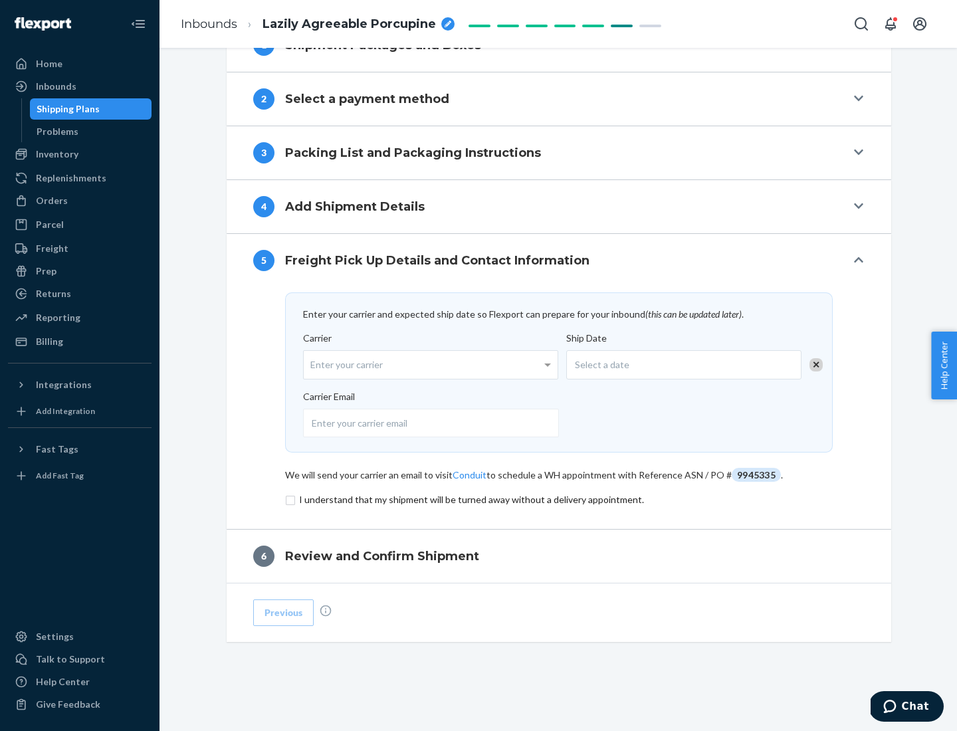
scroll to position [519, 0]
click at [559, 499] on input "checkbox" at bounding box center [558, 500] width 547 height 16
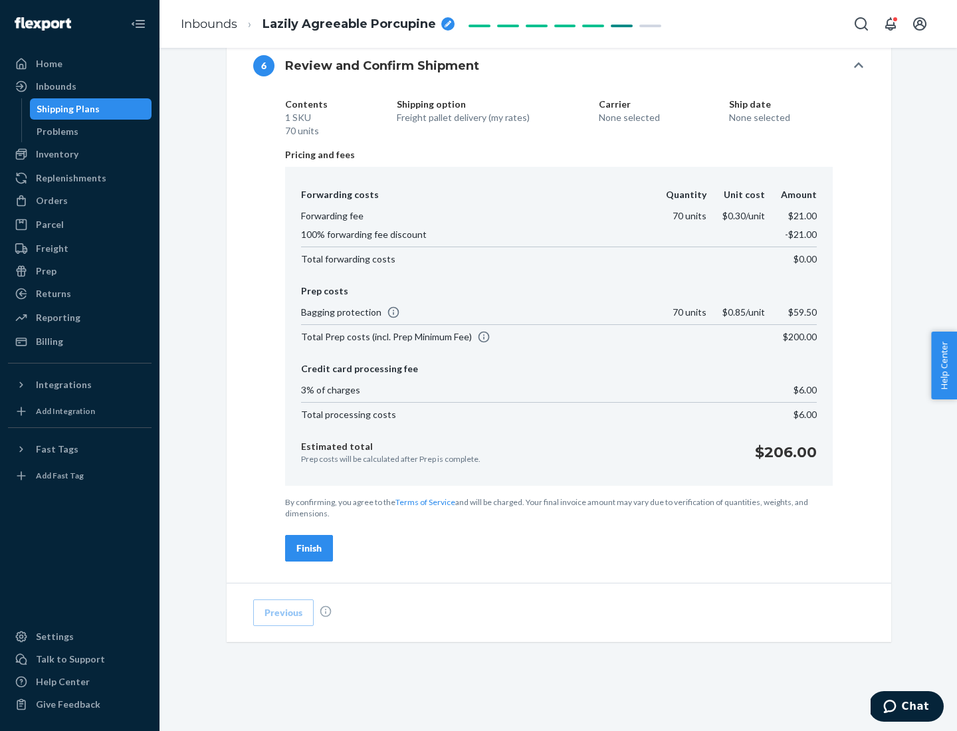
click at [309, 548] on div "Finish" at bounding box center [308, 547] width 25 height 13
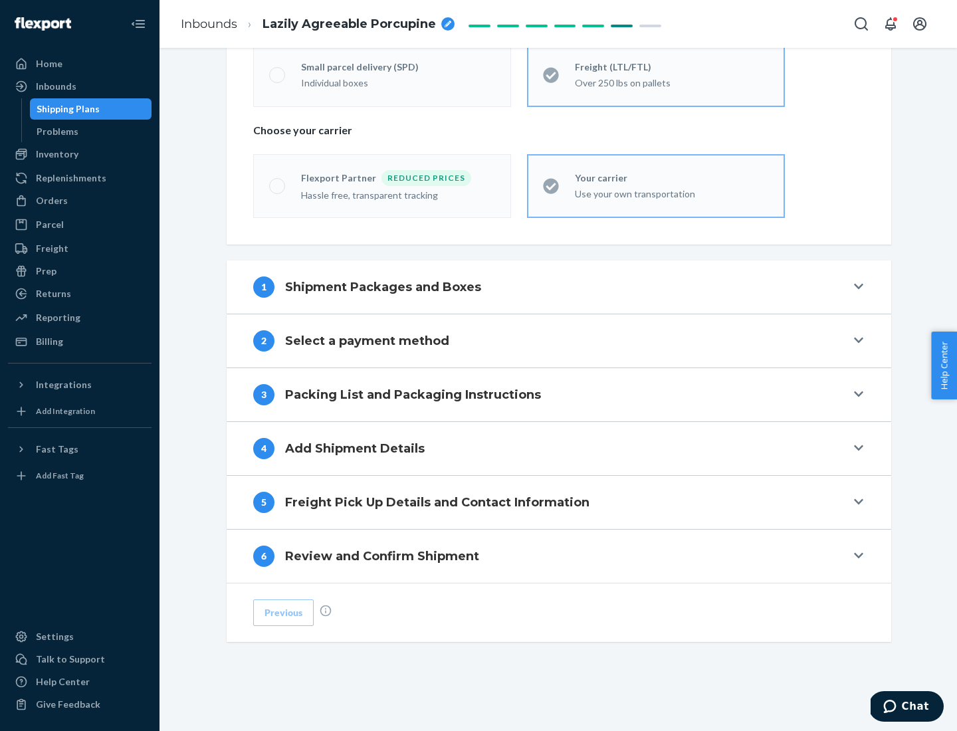
scroll to position [277, 0]
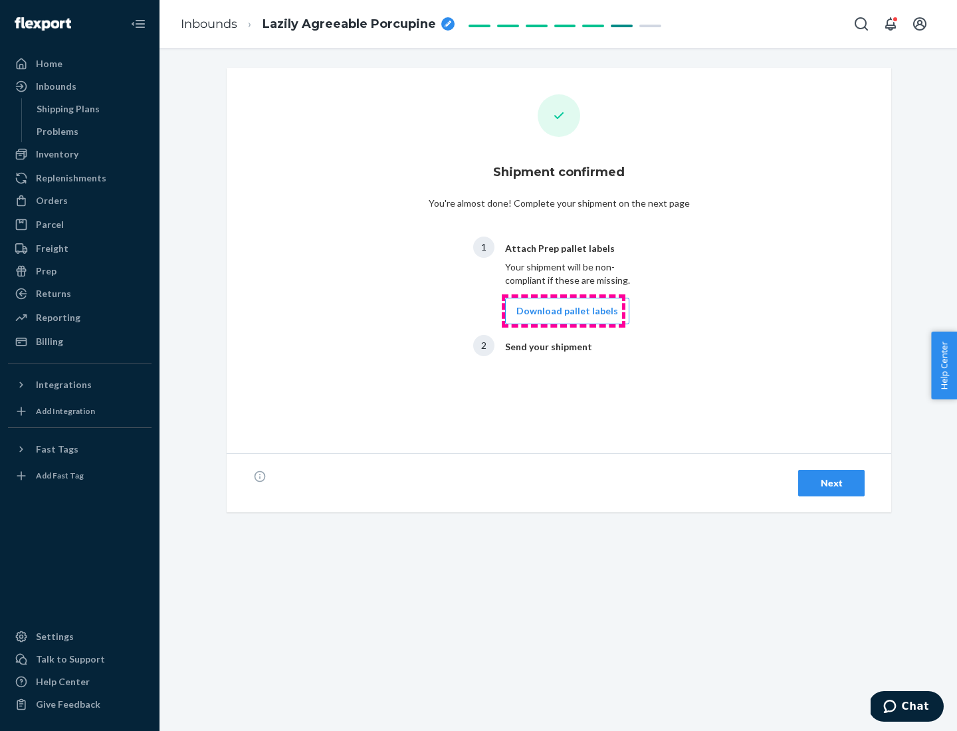
click at [563, 311] on button "Download pallet labels" at bounding box center [567, 311] width 124 height 27
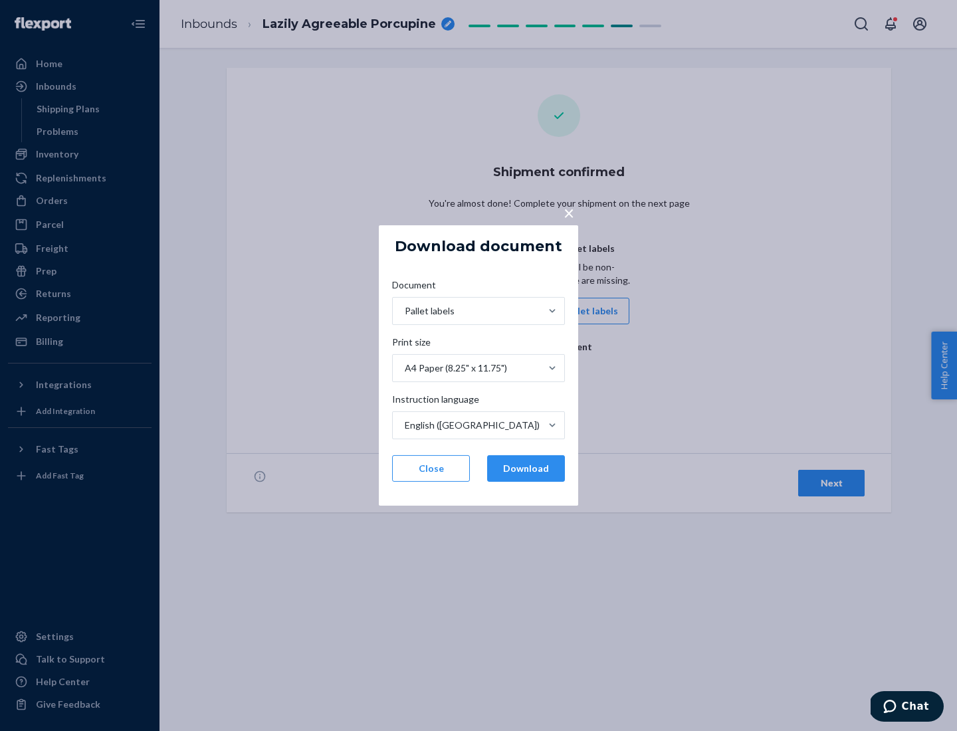
click at [525, 468] on button "Download" at bounding box center [526, 468] width 78 height 27
click at [568, 212] on span "×" at bounding box center [568, 212] width 11 height 23
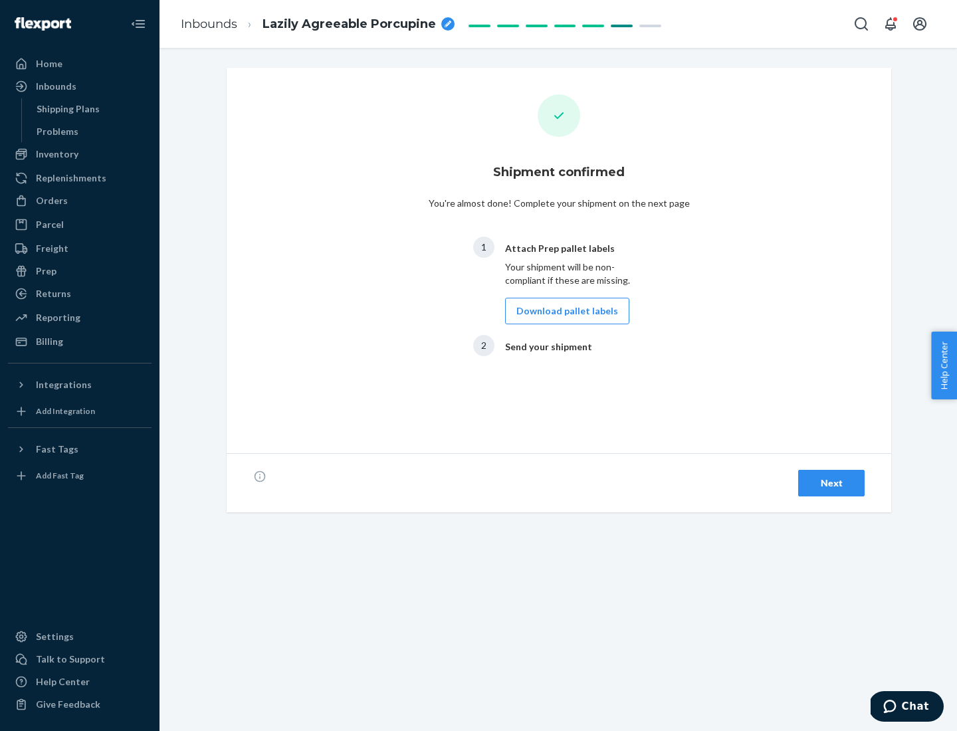
click at [831, 483] on div "Next" at bounding box center [831, 482] width 44 height 13
